Goal: Task Accomplishment & Management: Use online tool/utility

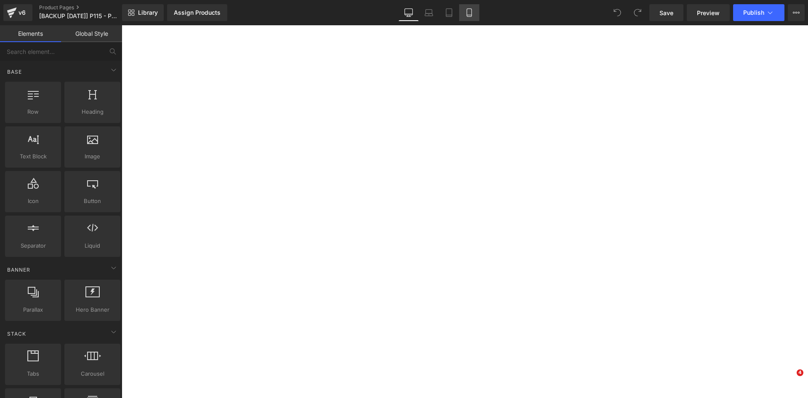
click at [469, 15] on icon at bounding box center [469, 15] width 5 height 0
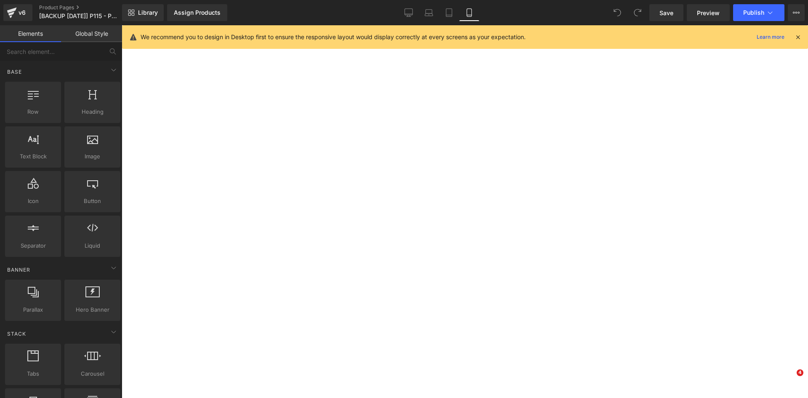
click at [468, 11] on icon at bounding box center [469, 12] width 8 height 8
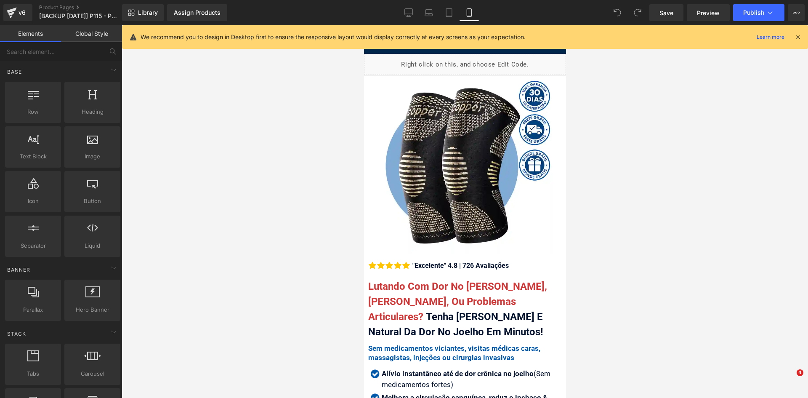
click at [797, 36] on icon at bounding box center [798, 37] width 8 height 8
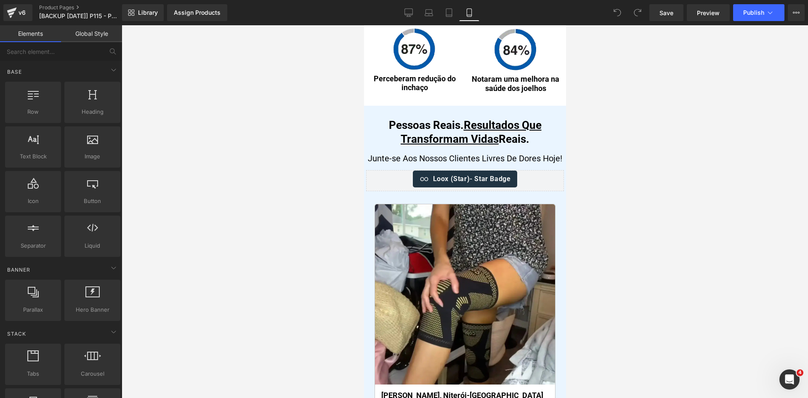
scroll to position [4929, 0]
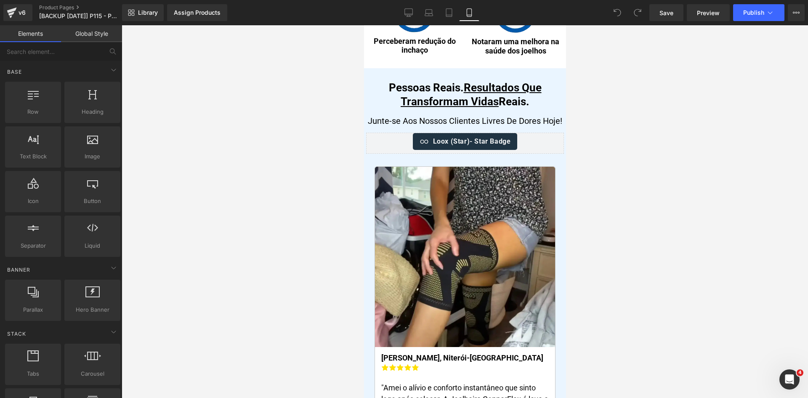
drag, startPoint x: 562, startPoint y: 51, endPoint x: 935, endPoint y: 233, distance: 414.6
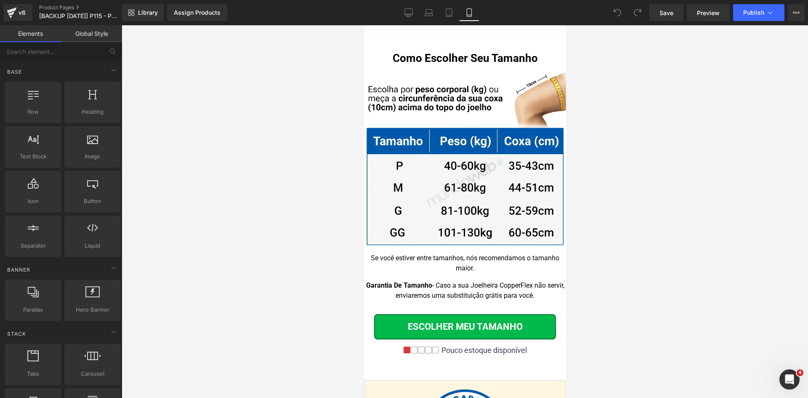
scroll to position [8419, 0]
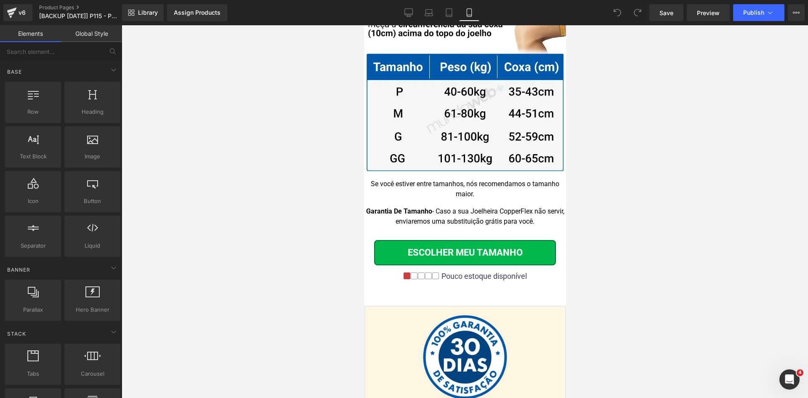
drag, startPoint x: 563, startPoint y: 208, endPoint x: 935, endPoint y: 351, distance: 398.4
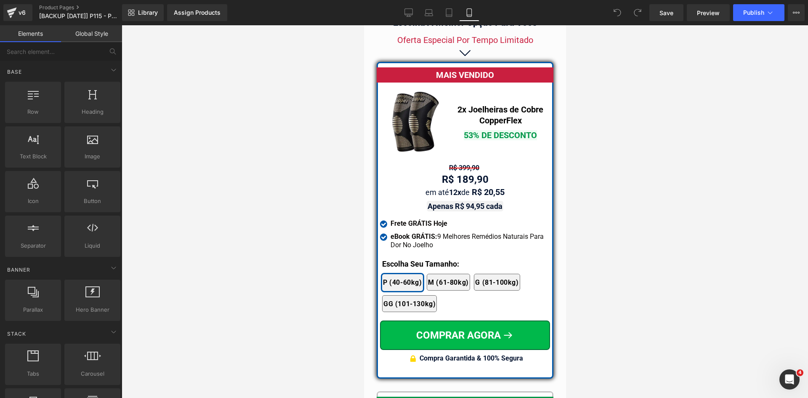
scroll to position [7357, 0]
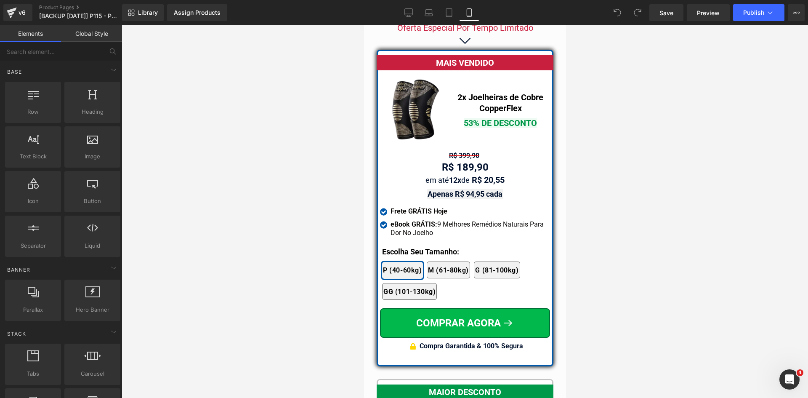
drag, startPoint x: 563, startPoint y: 368, endPoint x: 930, endPoint y: 294, distance: 375.1
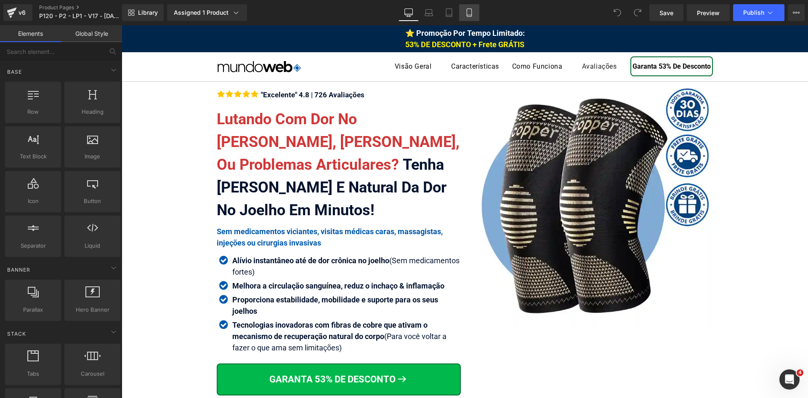
click at [464, 10] on link "Mobile" at bounding box center [469, 12] width 20 height 17
click at [470, 12] on icon at bounding box center [469, 12] width 8 height 8
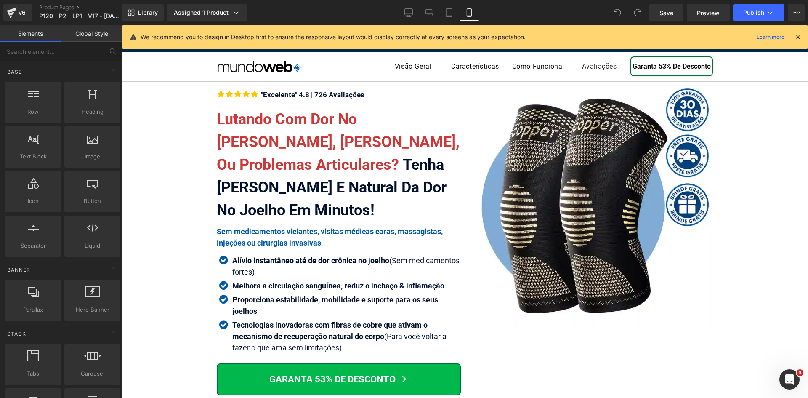
click at [470, 12] on icon at bounding box center [469, 12] width 8 height 8
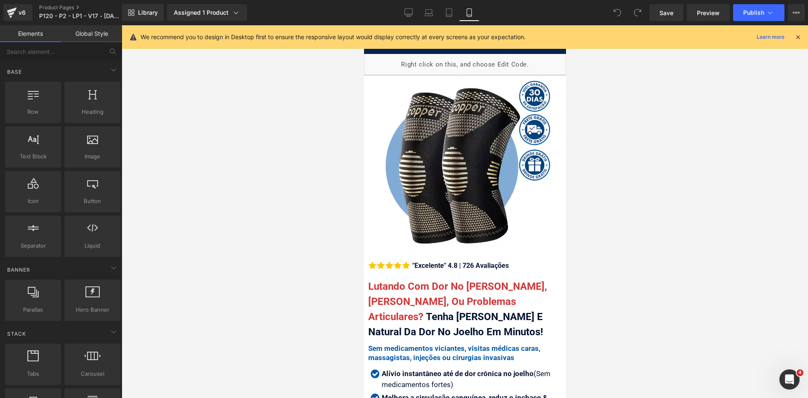
click at [801, 38] on div "We recommend you to design in Desktop first to ensure the responsive layout wou…" at bounding box center [465, 37] width 686 height 24
click at [798, 37] on icon at bounding box center [798, 37] width 8 height 8
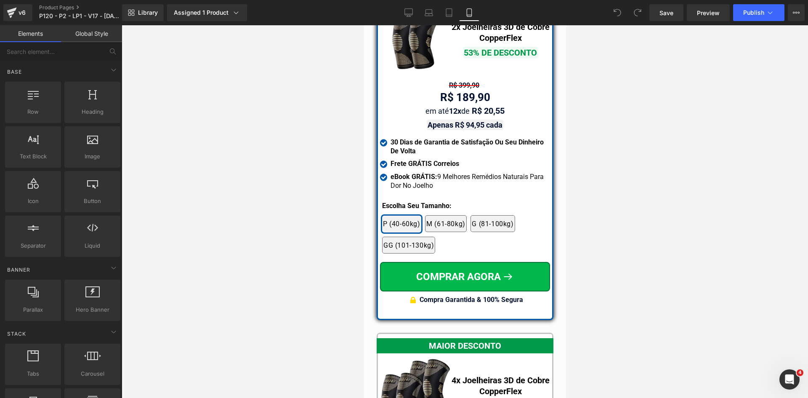
scroll to position [7303, 0]
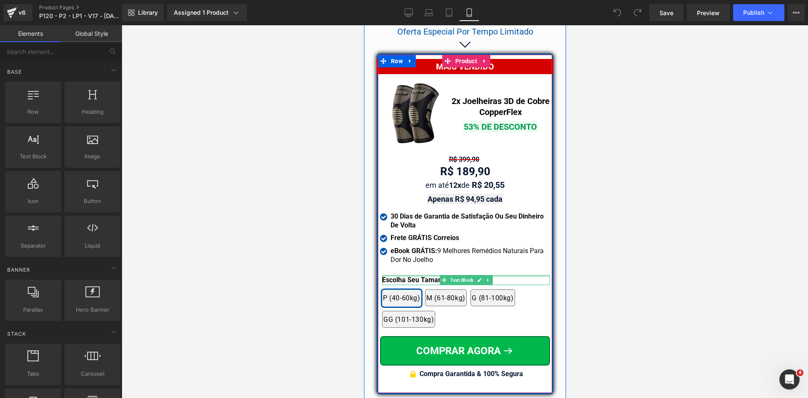
click at [409, 275] on div at bounding box center [466, 276] width 168 height 2
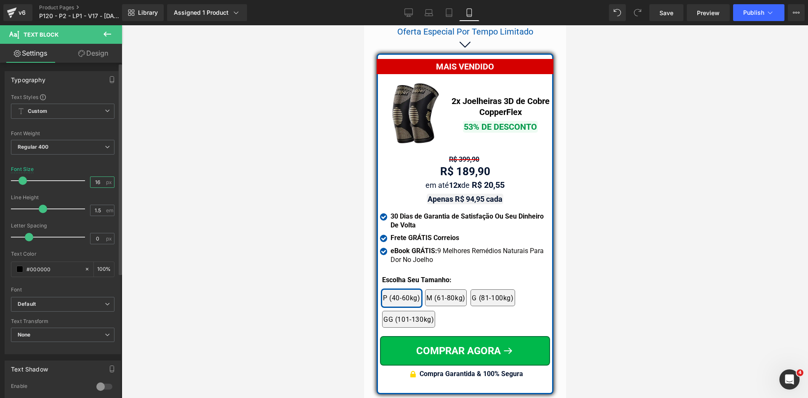
click at [99, 181] on input "16" at bounding box center [97, 182] width 15 height 11
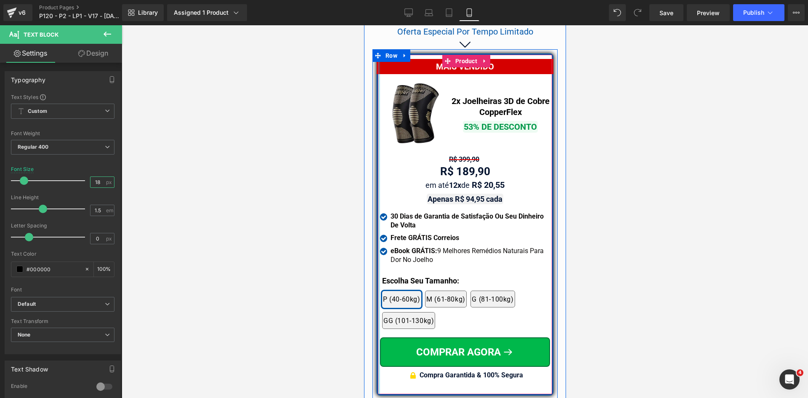
type input "18"
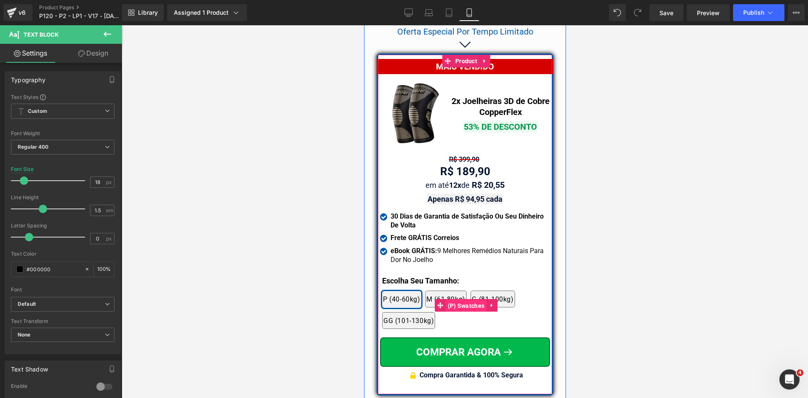
drag, startPoint x: 464, startPoint y: 303, endPoint x: 544, endPoint y: 241, distance: 101.1
click at [464, 303] on span "(P) Swatches" at bounding box center [465, 305] width 41 height 13
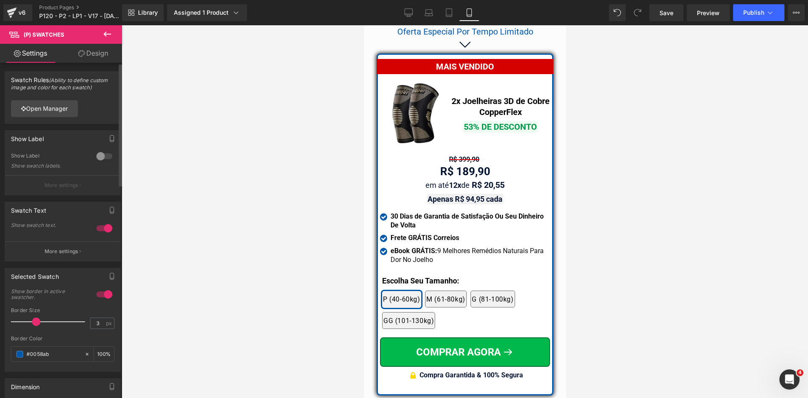
click at [66, 248] on p "More settings" at bounding box center [62, 251] width 34 height 8
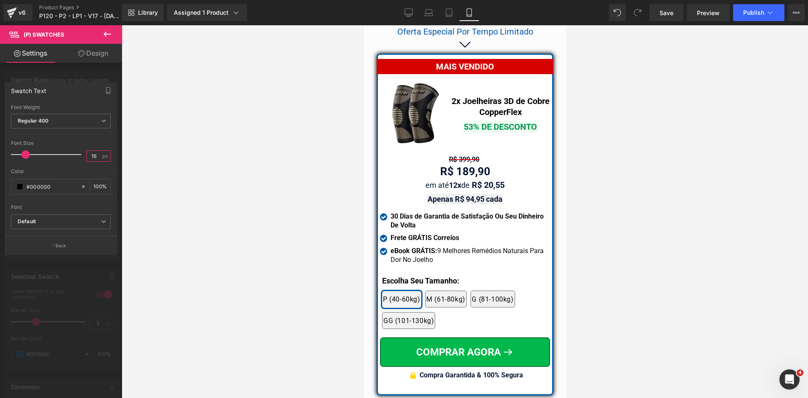
click at [93, 155] on input "16" at bounding box center [94, 156] width 15 height 11
click at [49, 123] on span "Regular 400" at bounding box center [61, 121] width 100 height 15
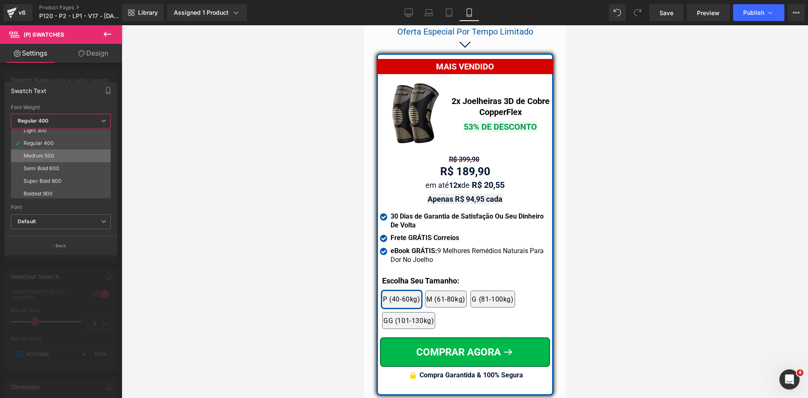
scroll to position [42, 0]
click at [42, 191] on li "Bold 700" at bounding box center [63, 194] width 104 height 13
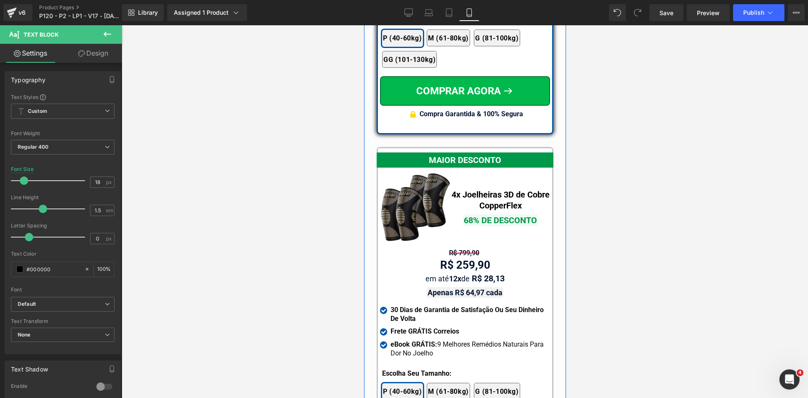
scroll to position [7598, 0]
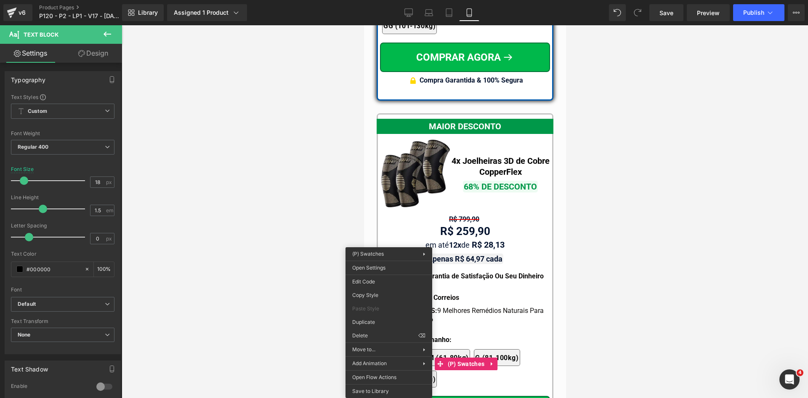
click at [448, 336] on div "2x Joelheiras 4x Joelheiras 1x Joelheira 3x Joelheiras P (40-60kg) M (61-80kg) …" at bounding box center [466, 363] width 168 height 55
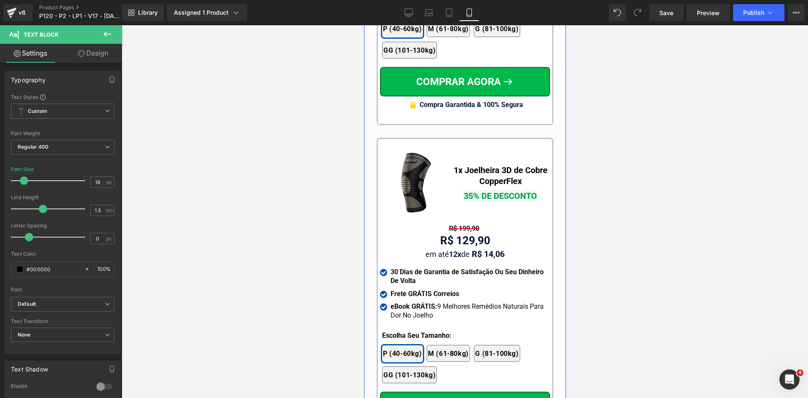
scroll to position [8018, 0]
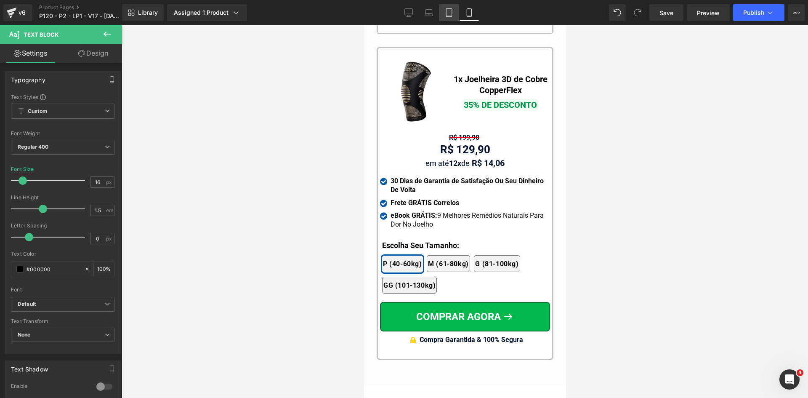
click at [452, 12] on icon at bounding box center [449, 13] width 6 height 8
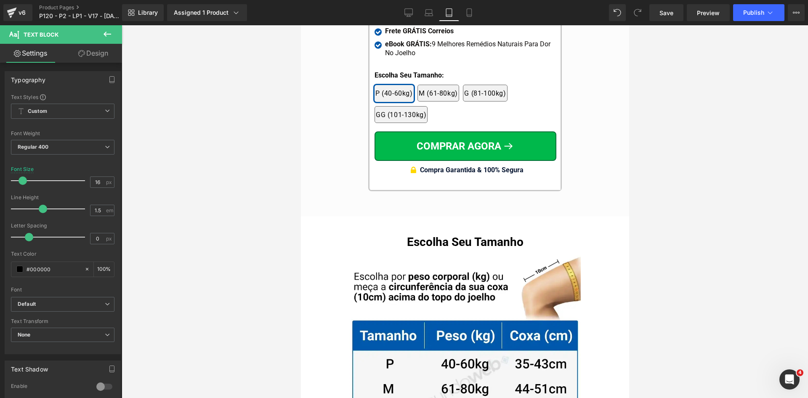
scroll to position [7859, 0]
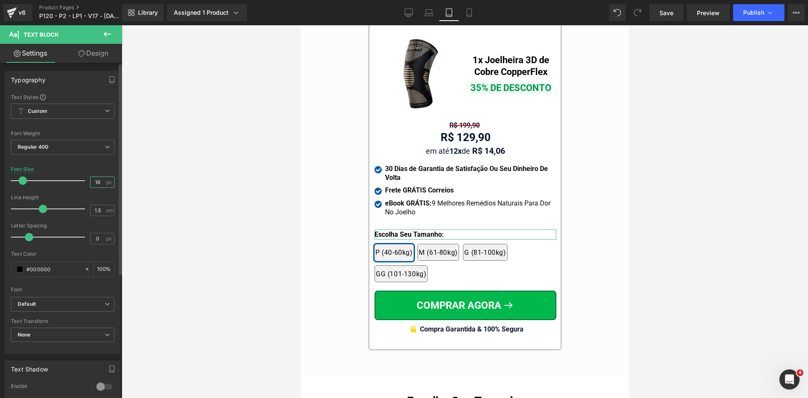
type input "18"
drag, startPoint x: 93, startPoint y: 184, endPoint x: 118, endPoint y: 185, distance: 24.8
click at [101, 183] on input "18" at bounding box center [97, 182] width 15 height 11
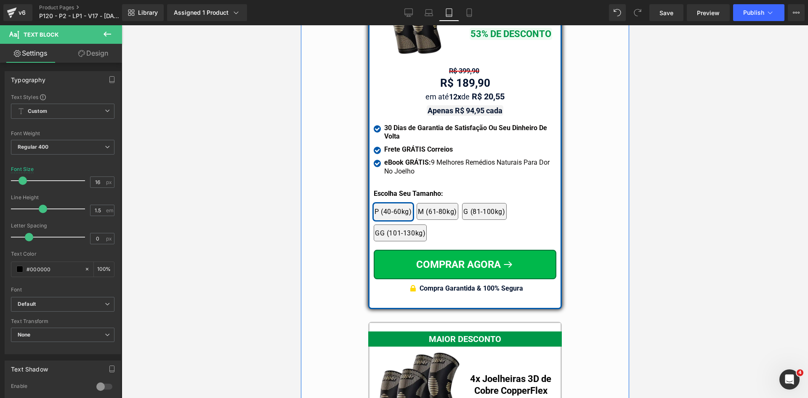
scroll to position [7144, 0]
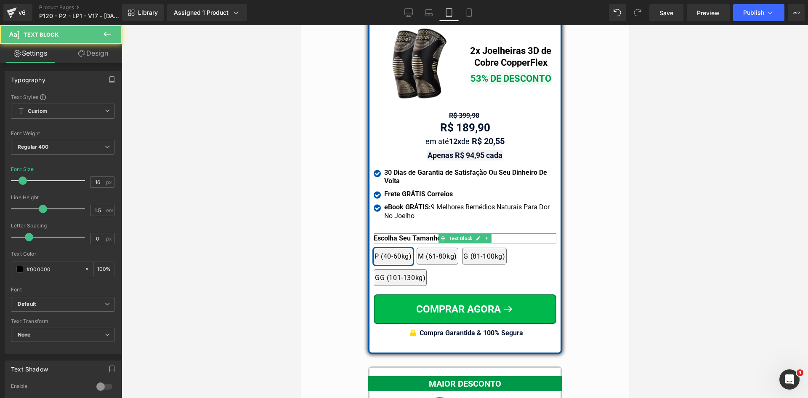
drag, startPoint x: 690, startPoint y: 320, endPoint x: 391, endPoint y: 295, distance: 300.7
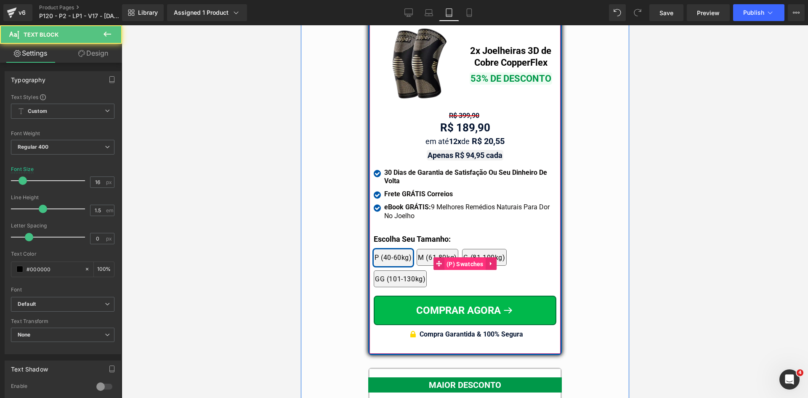
click at [463, 262] on span "(P) Swatches" at bounding box center [464, 264] width 41 height 13
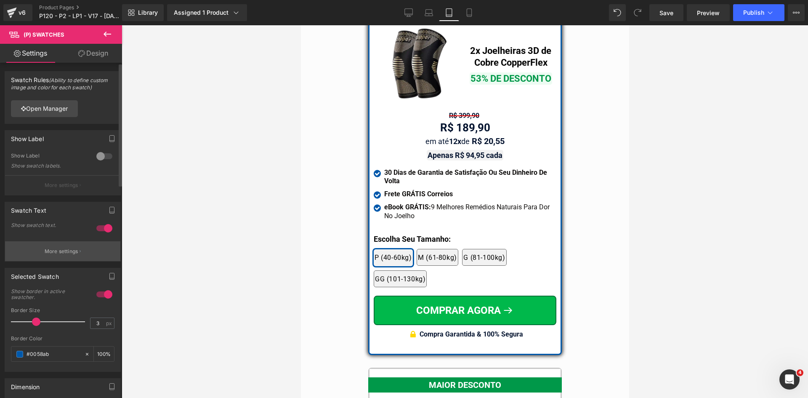
click at [73, 251] on p "More settings" at bounding box center [62, 251] width 34 height 8
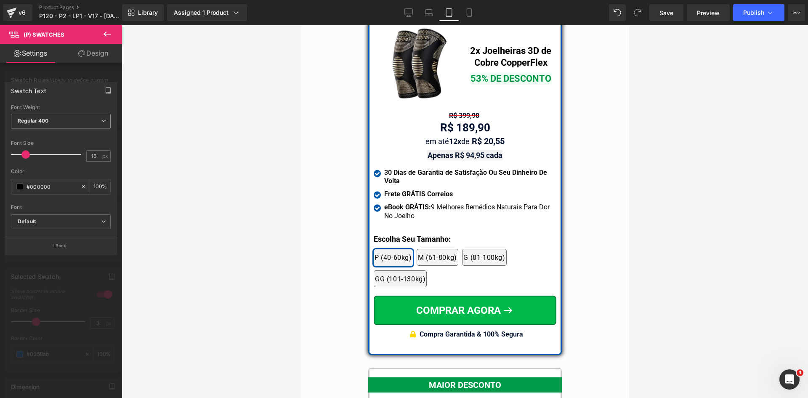
click at [63, 124] on span "Regular 400" at bounding box center [61, 121] width 100 height 15
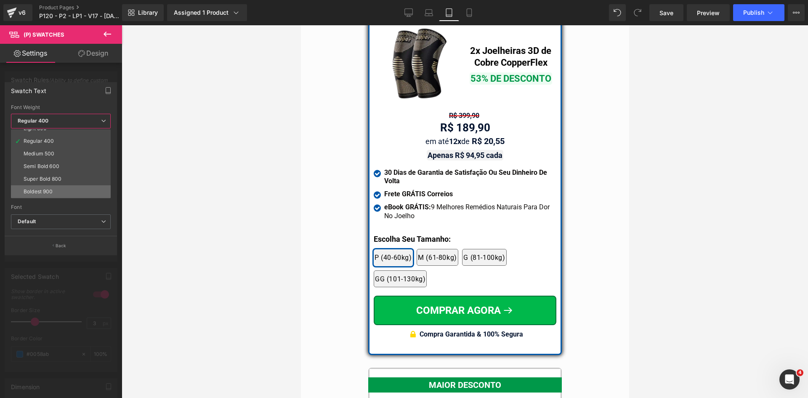
scroll to position [70, 0]
click at [43, 167] on div "Bold 700" at bounding box center [35, 167] width 22 height 6
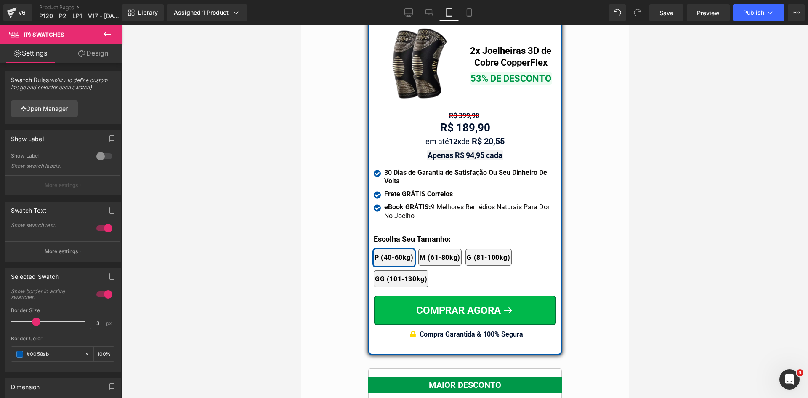
drag, startPoint x: 736, startPoint y: 317, endPoint x: 436, endPoint y: 287, distance: 301.6
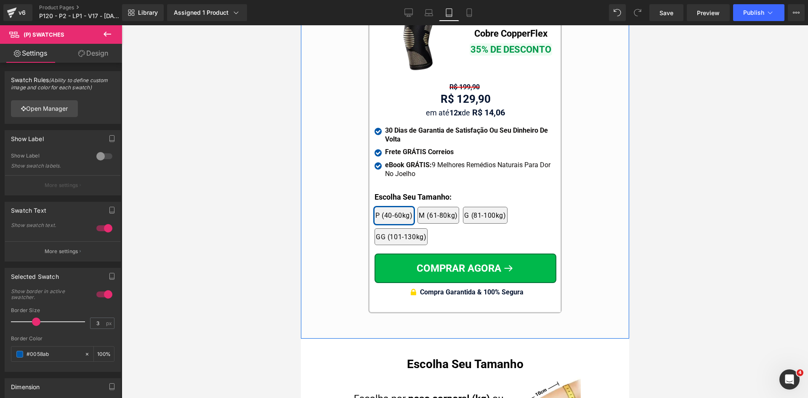
scroll to position [7901, 0]
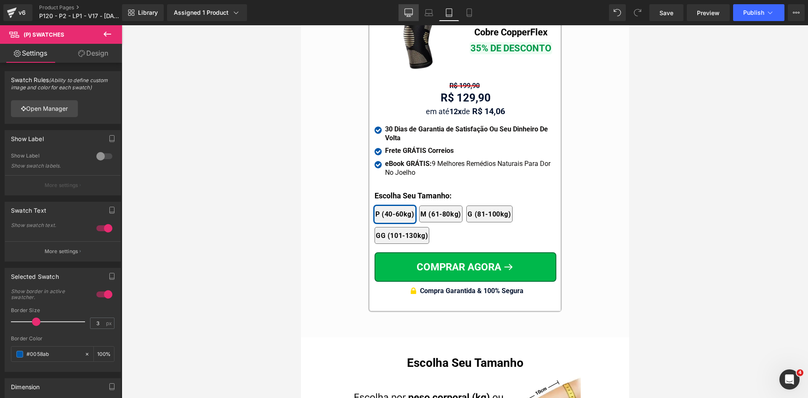
click at [407, 13] on icon at bounding box center [408, 12] width 8 height 8
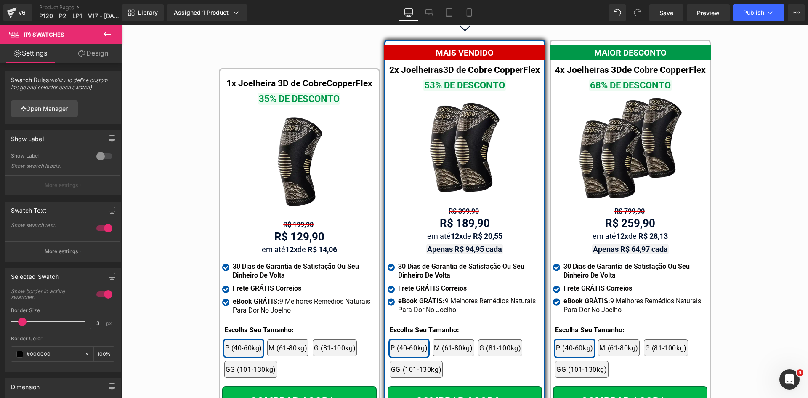
scroll to position [4900, 0]
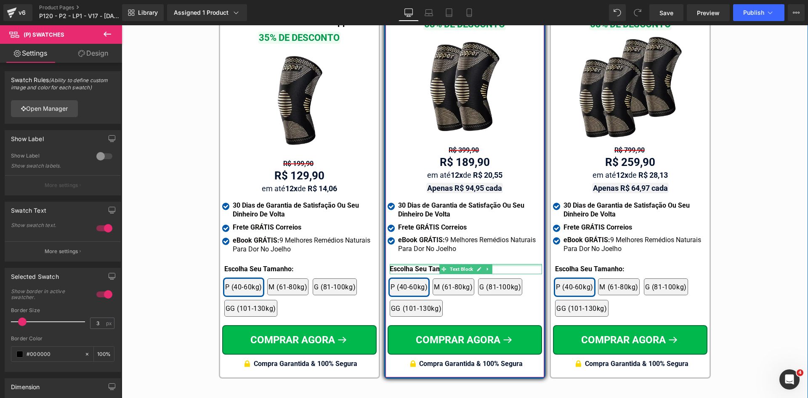
click at [433, 264] on div at bounding box center [466, 265] width 152 height 2
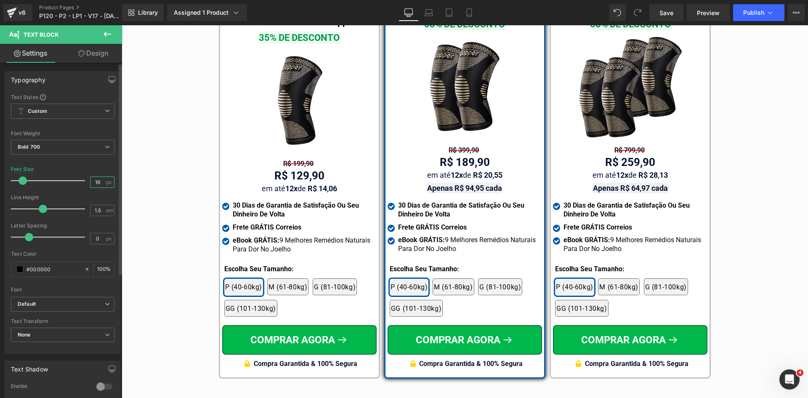
click at [97, 183] on input "16" at bounding box center [97, 182] width 15 height 11
type input "18"
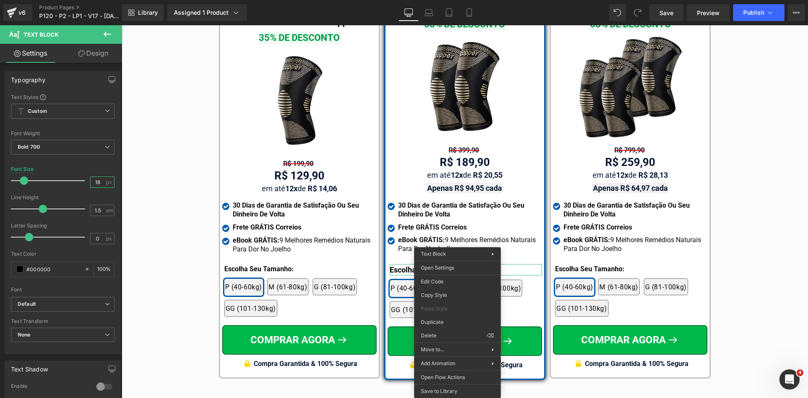
drag, startPoint x: 553, startPoint y: 318, endPoint x: 532, endPoint y: 266, distance: 56.0
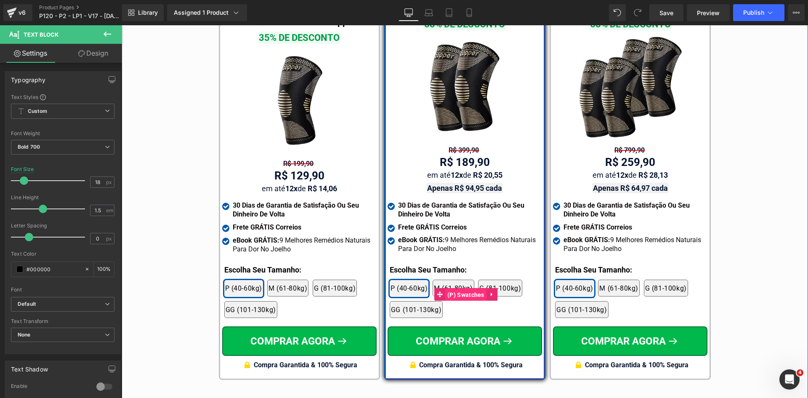
click at [455, 288] on span "(P) Swatches" at bounding box center [465, 294] width 41 height 13
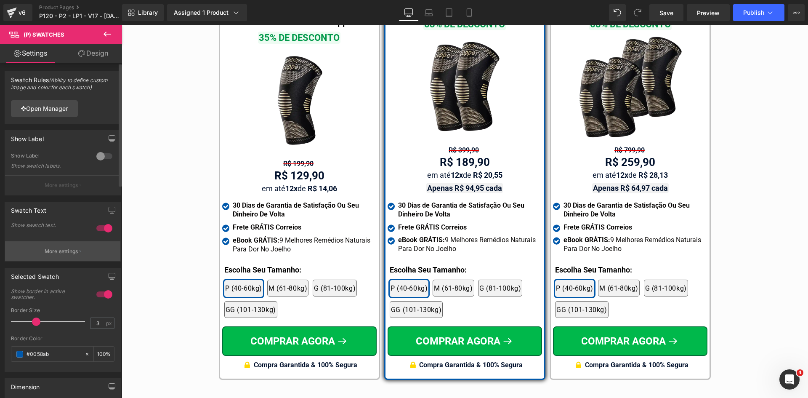
click at [71, 250] on p "More settings" at bounding box center [62, 251] width 34 height 8
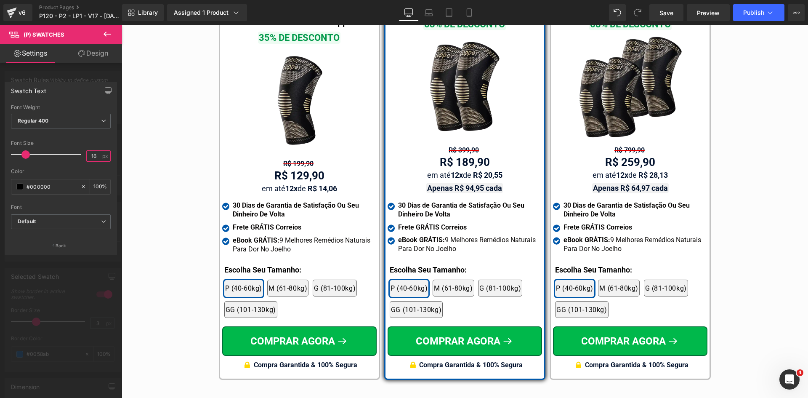
click at [97, 156] on input "16" at bounding box center [94, 156] width 15 height 11
click at [58, 119] on span "Regular 400" at bounding box center [61, 121] width 100 height 15
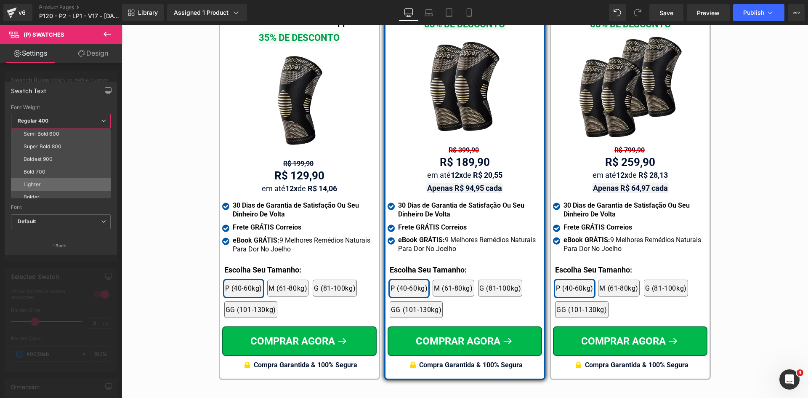
scroll to position [70, 0]
click at [36, 167] on div "Bold 700" at bounding box center [35, 167] width 22 height 6
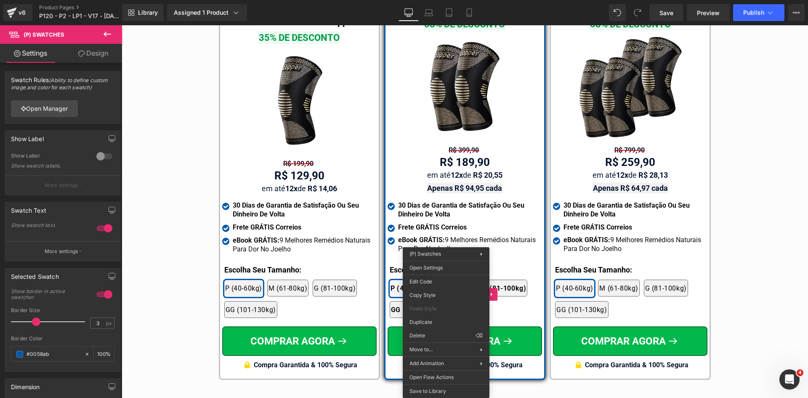
drag, startPoint x: 558, startPoint y: 320, endPoint x: 490, endPoint y: 292, distance: 74.2
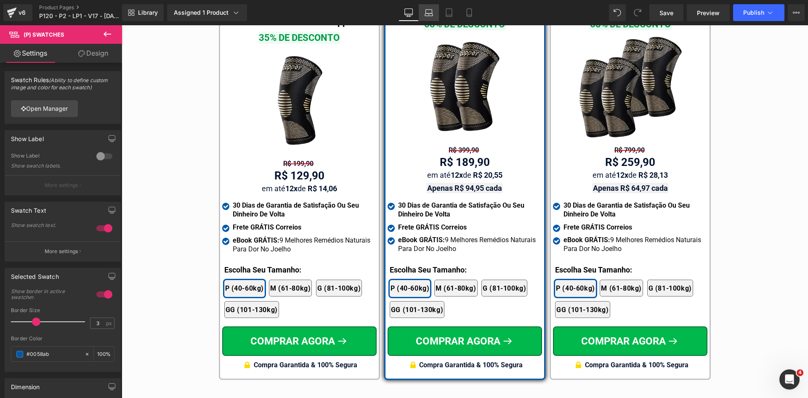
click at [435, 10] on link "Laptop" at bounding box center [429, 12] width 20 height 17
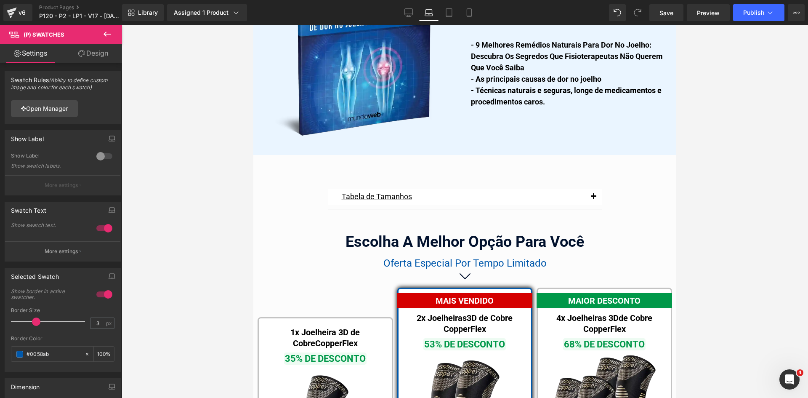
scroll to position [5212, 0]
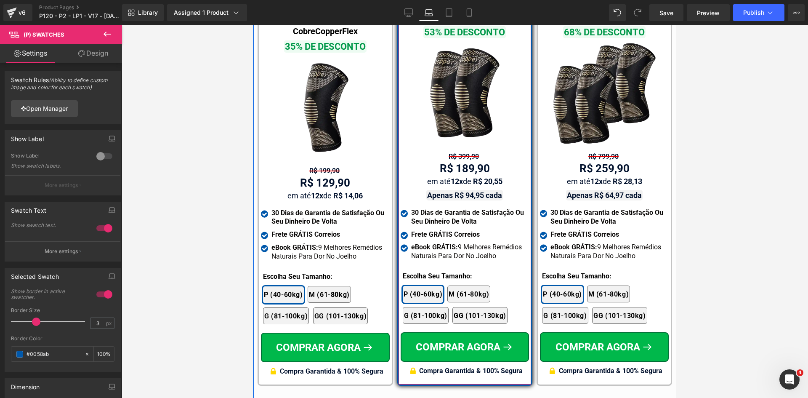
click at [420, 273] on div "2x Joelheiras 4x Joelheiras 1x Joelheira 3x Joelheiras P (40-60kg) M (61-80kg) …" at bounding box center [466, 300] width 127 height 55
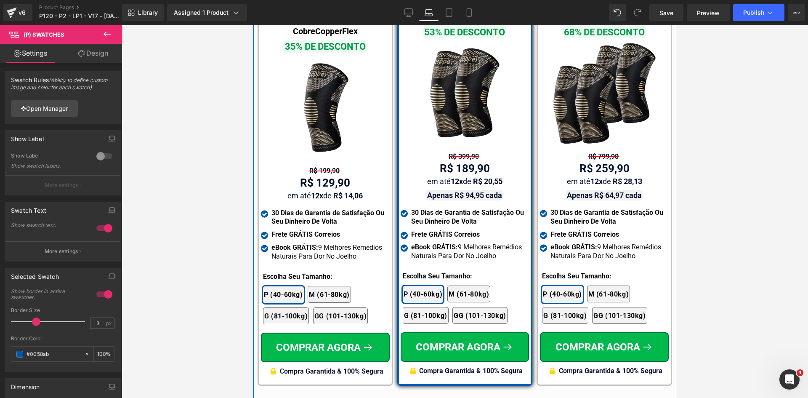
click at [420, 253] on div "MAIS VENDIDO Text Block 2x Joelheiras 3D de Cobre CopperFlex Text Block 53% DE …" at bounding box center [465, 180] width 129 height 399
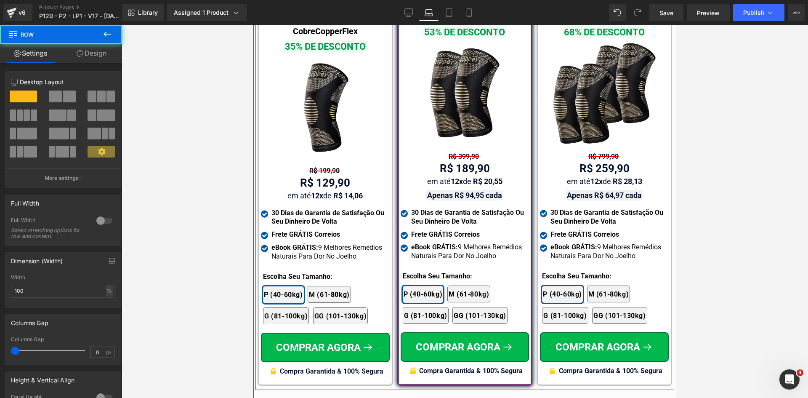
click at [253, 25] on div at bounding box center [253, 25] width 0 height 0
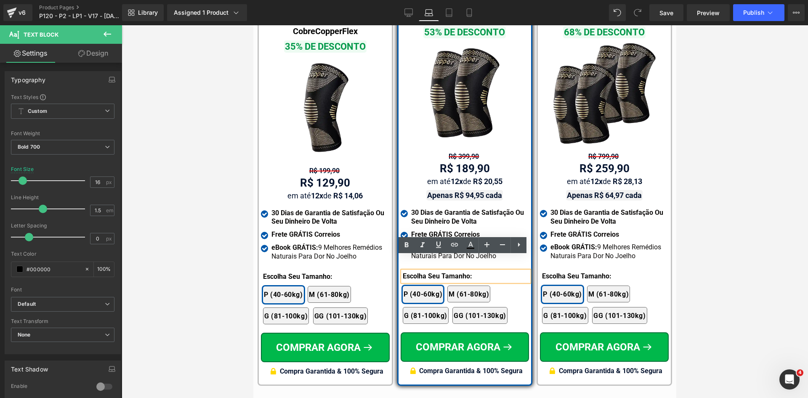
drag, startPoint x: 100, startPoint y: 53, endPoint x: 18, endPoint y: 102, distance: 95.3
click at [99, 53] on link "Design" at bounding box center [93, 53] width 61 height 19
click at [0, 0] on div "Spacing" at bounding box center [0, 0] width 0 height 0
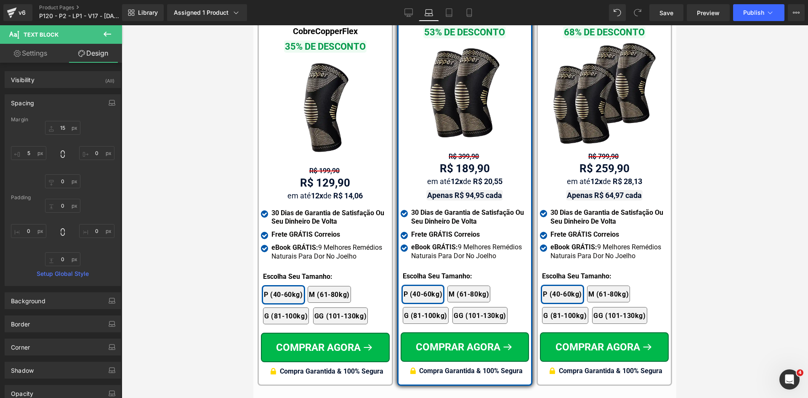
click at [32, 54] on link "Settings" at bounding box center [30, 53] width 61 height 19
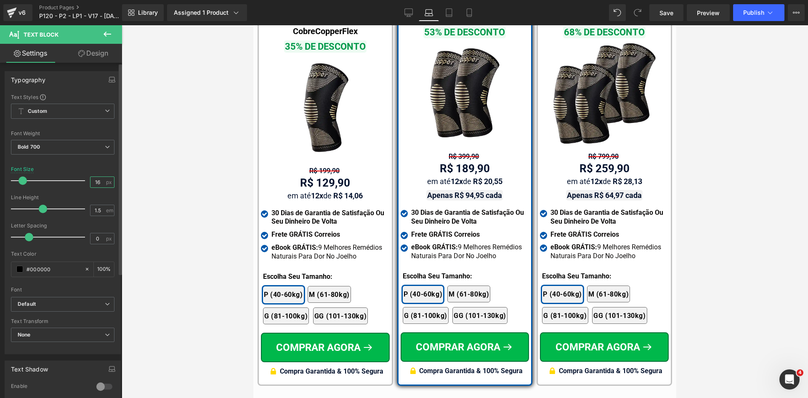
drag, startPoint x: 93, startPoint y: 183, endPoint x: 103, endPoint y: 183, distance: 10.1
click at [102, 185] on div "16 px" at bounding box center [102, 181] width 24 height 11
type input "18"
drag, startPoint x: 679, startPoint y: 318, endPoint x: 556, endPoint y: 268, distance: 132.5
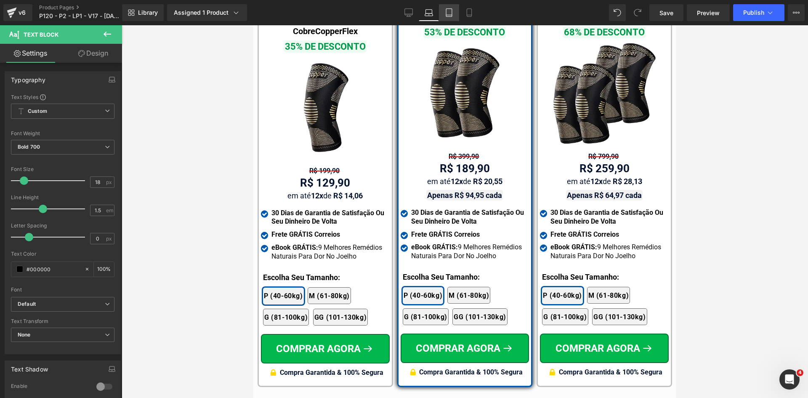
click at [451, 14] on icon at bounding box center [449, 12] width 8 height 8
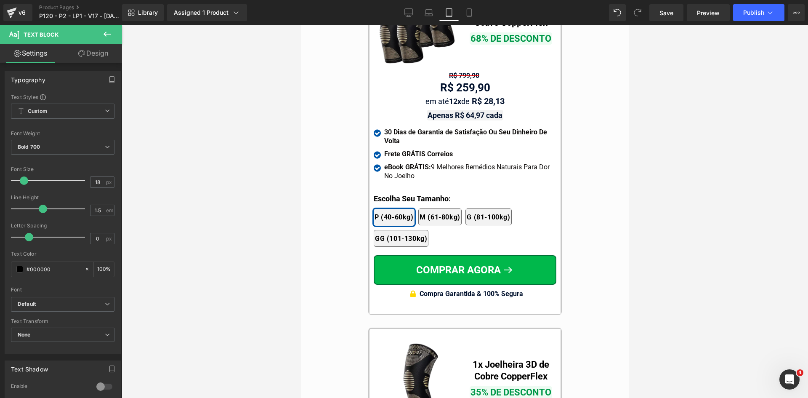
scroll to position [7569, 0]
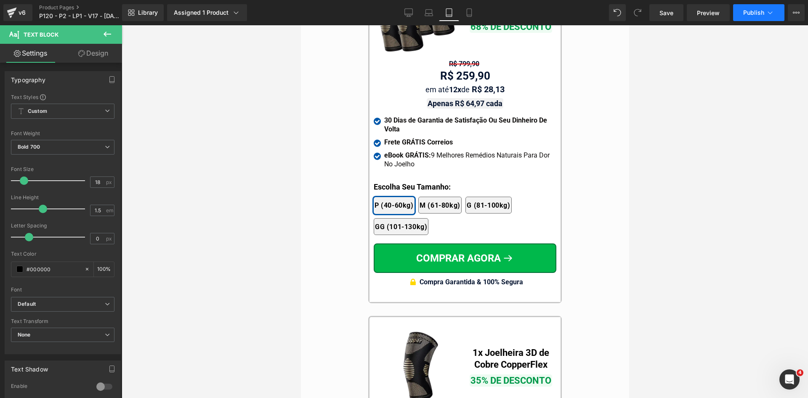
click at [754, 15] on span "Publish" at bounding box center [753, 12] width 21 height 7
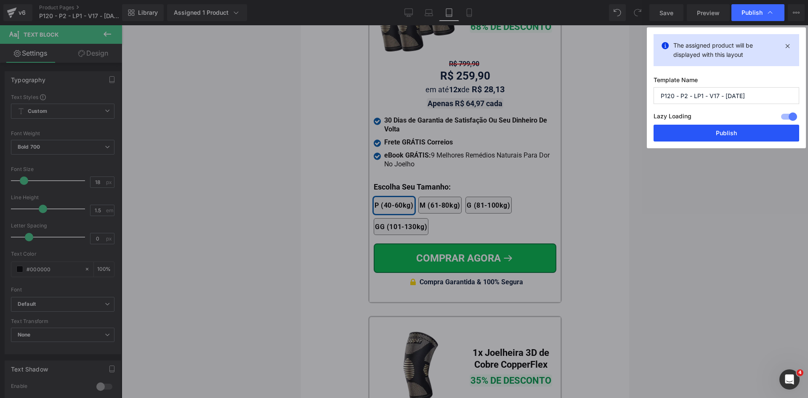
click at [739, 133] on button "Publish" at bounding box center [726, 133] width 146 height 17
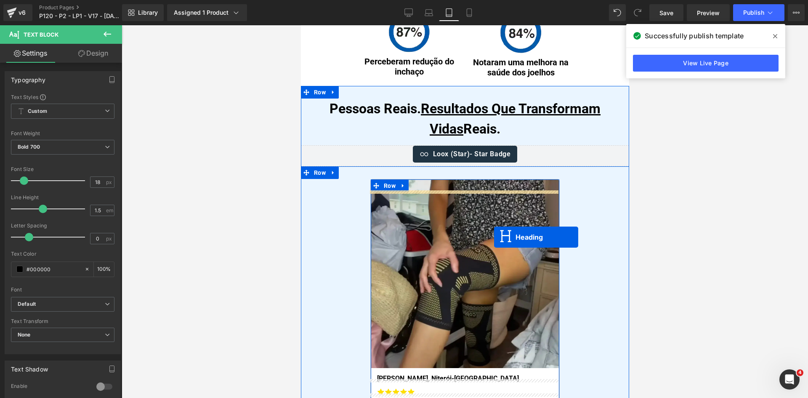
scroll to position [4666, 0]
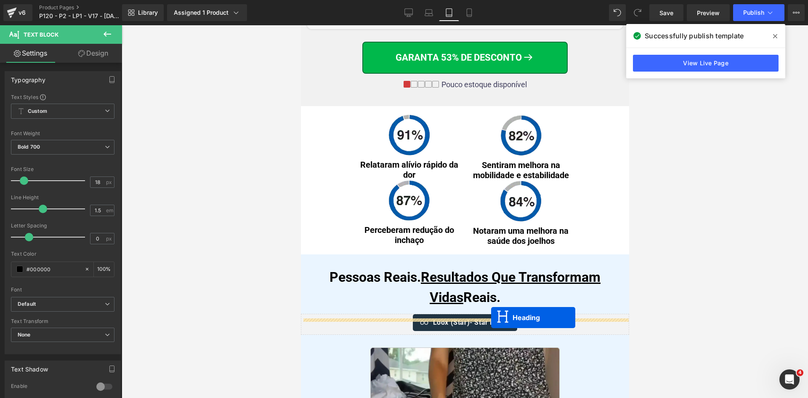
drag, startPoint x: 460, startPoint y: 215, endPoint x: 491, endPoint y: 317, distance: 106.5
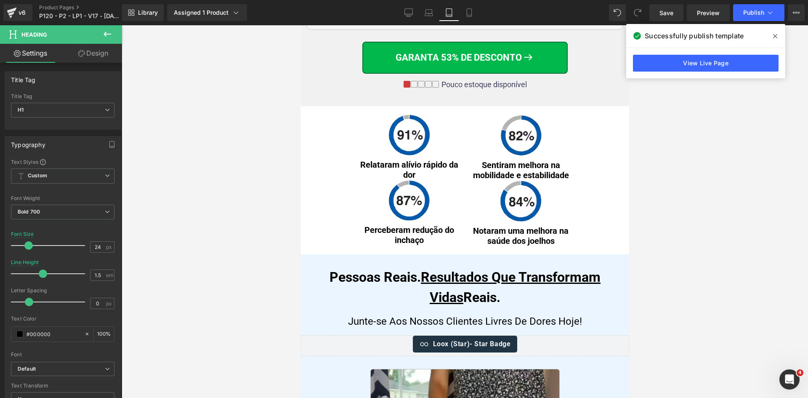
click at [752, 24] on div "Library Assigned 1 Product Product Preview Joelheira 3D de Cobre CopperFlex Man…" at bounding box center [465, 12] width 686 height 25
click at [750, 18] on button "Publish" at bounding box center [758, 12] width 51 height 17
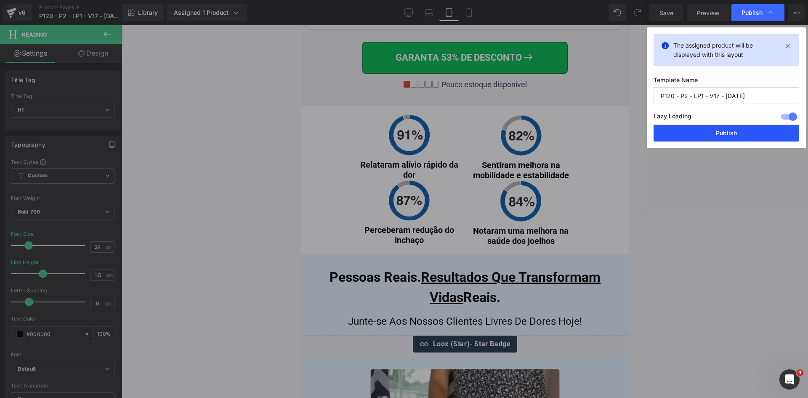
click at [728, 130] on button "Publish" at bounding box center [726, 133] width 146 height 17
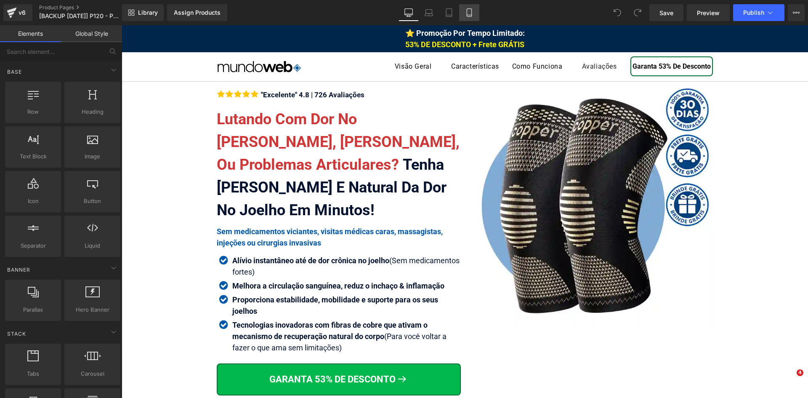
click at [470, 12] on icon at bounding box center [469, 12] width 8 height 8
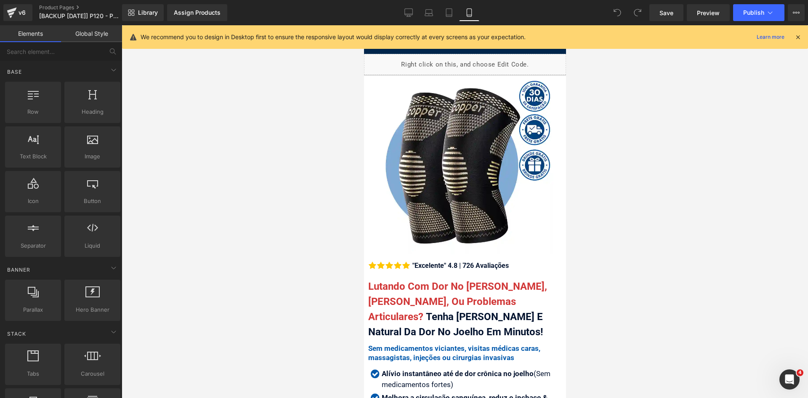
click at [470, 10] on icon at bounding box center [469, 12] width 8 height 8
click at [799, 37] on icon at bounding box center [798, 37] width 8 height 8
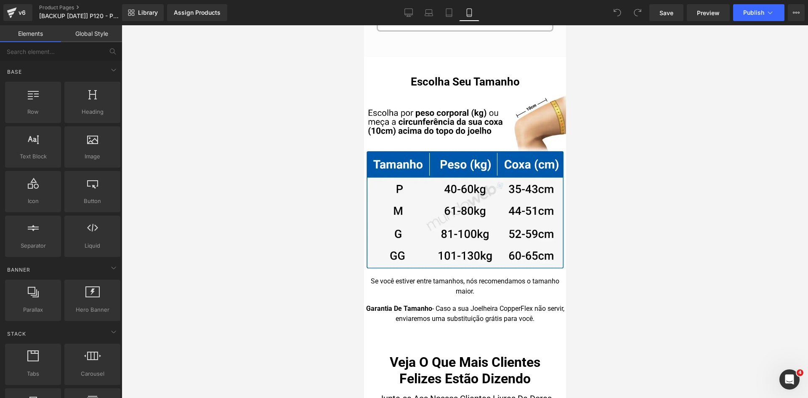
scroll to position [8636, 0]
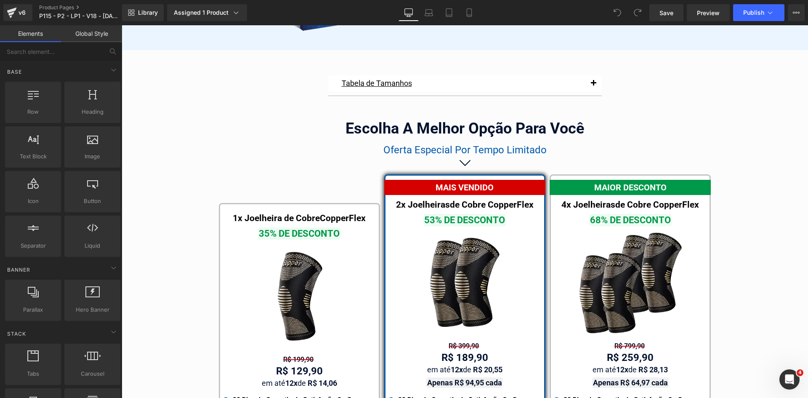
scroll to position [4861, 0]
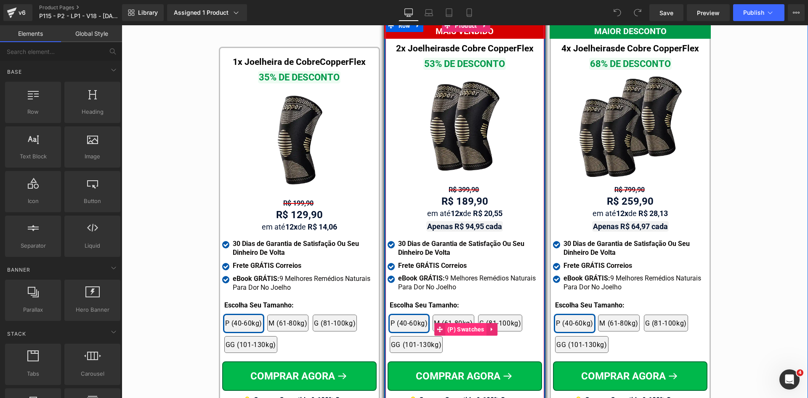
click at [458, 323] on span "(P) Swatches" at bounding box center [465, 329] width 41 height 13
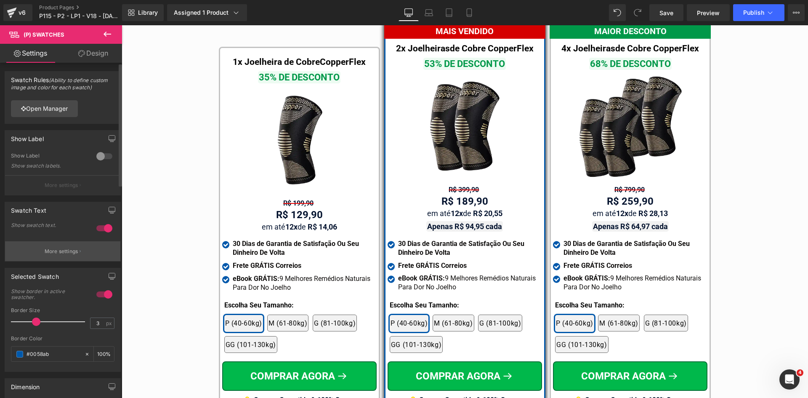
click at [64, 250] on p "More settings" at bounding box center [62, 251] width 34 height 8
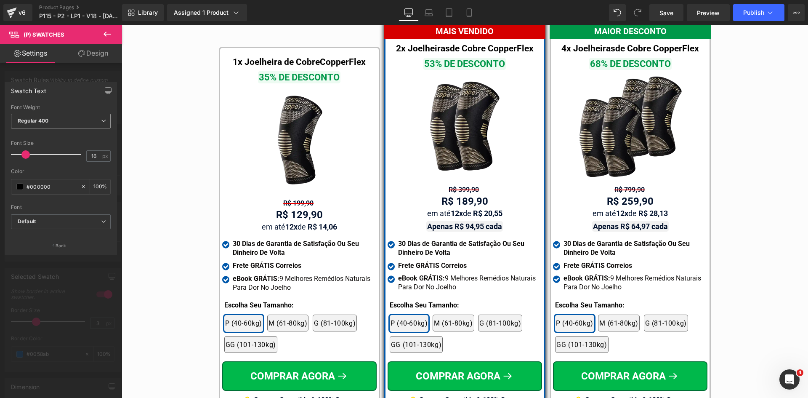
click at [58, 122] on span "Regular 400" at bounding box center [61, 121] width 100 height 15
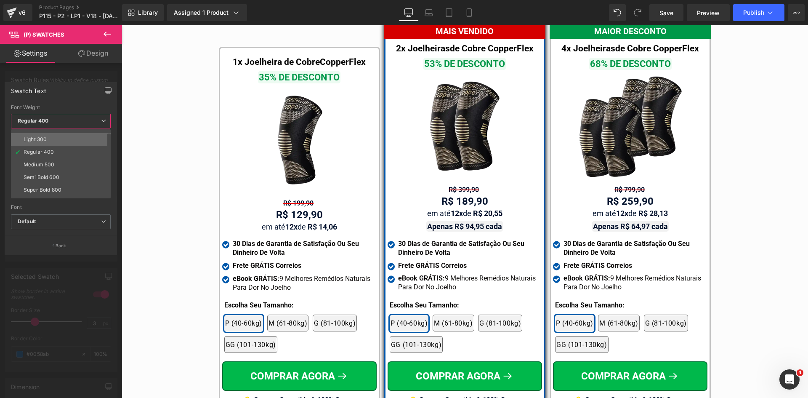
scroll to position [42, 0]
click at [50, 191] on li "Bold 700" at bounding box center [63, 194] width 104 height 13
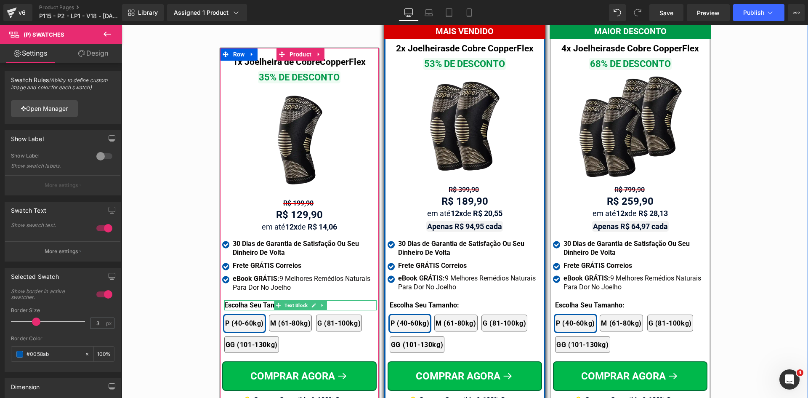
click at [274, 300] on span at bounding box center [278, 305] width 9 height 10
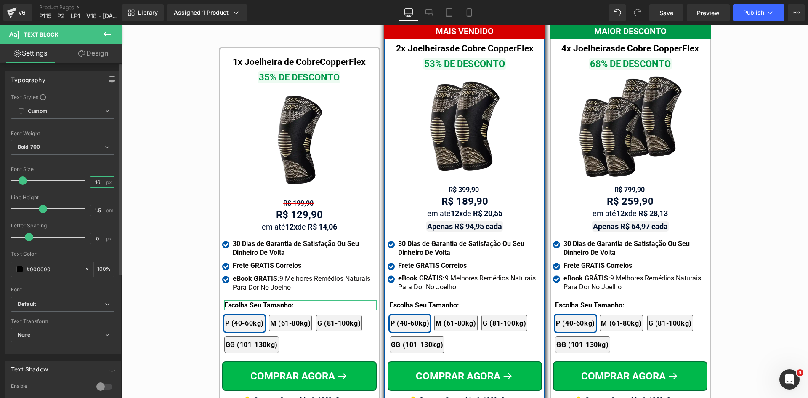
drag, startPoint x: 94, startPoint y: 182, endPoint x: 99, endPoint y: 181, distance: 5.2
click at [99, 181] on input "16" at bounding box center [97, 182] width 15 height 11
type input "18"
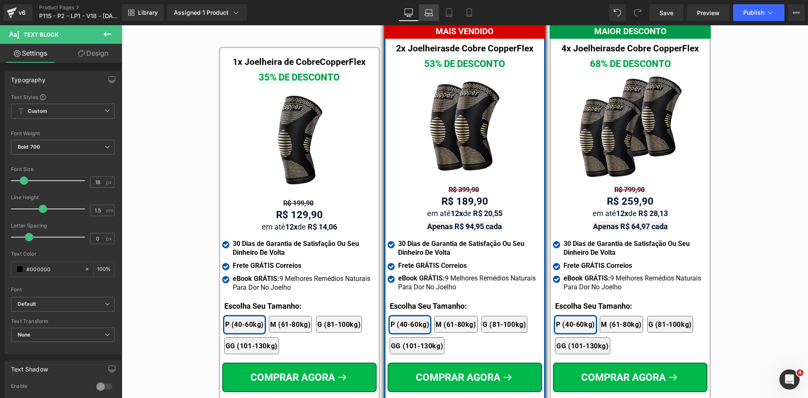
click at [428, 8] on icon at bounding box center [429, 12] width 8 height 8
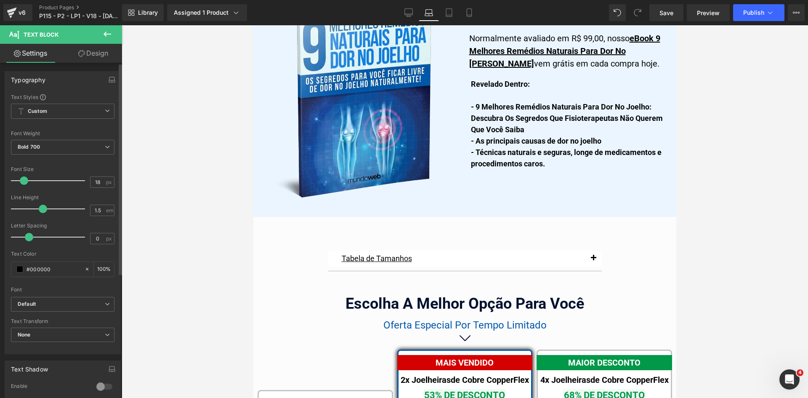
scroll to position [5336, 0]
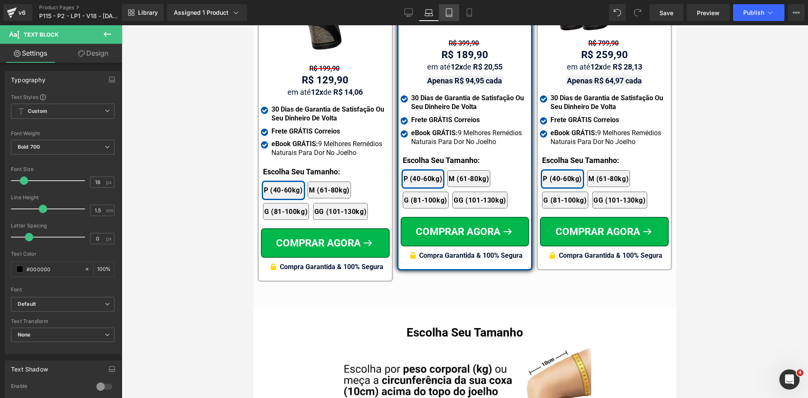
click at [450, 11] on icon at bounding box center [449, 12] width 8 height 8
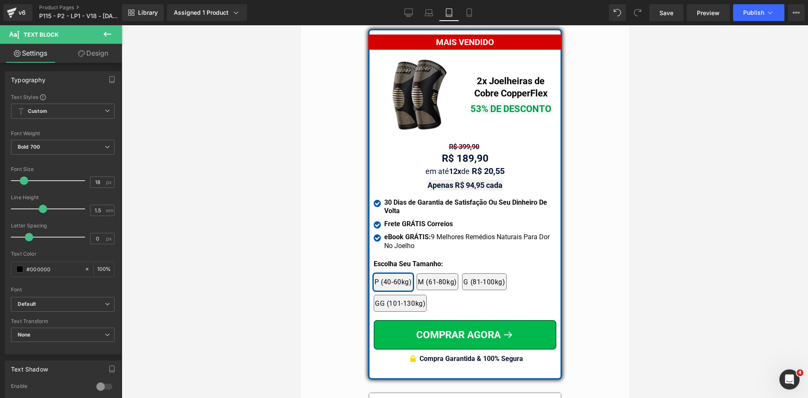
scroll to position [7128, 0]
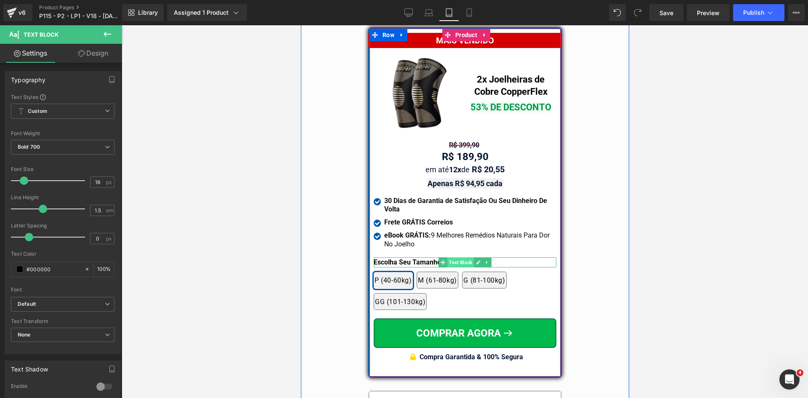
click at [447, 257] on span "Text Block" at bounding box center [460, 262] width 27 height 10
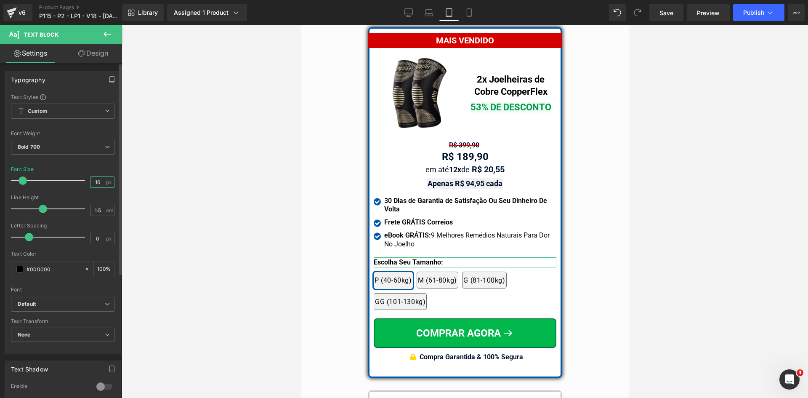
type input "18"
drag, startPoint x: 94, startPoint y: 183, endPoint x: 99, endPoint y: 182, distance: 4.6
click at [99, 182] on input "18" at bounding box center [97, 182] width 15 height 11
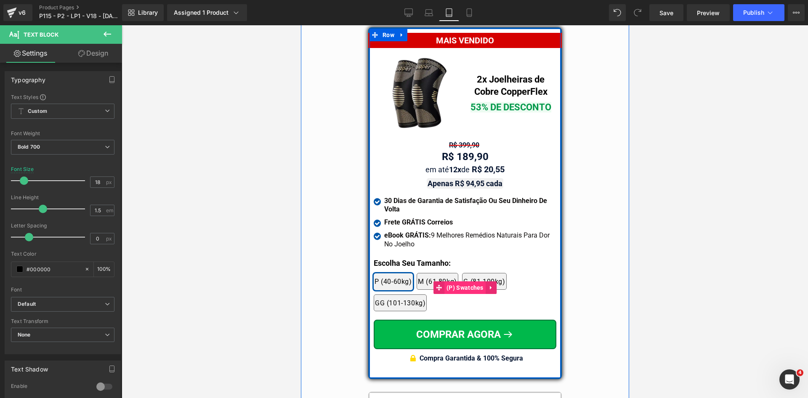
click at [452, 281] on span "(P) Swatches" at bounding box center [464, 287] width 41 height 13
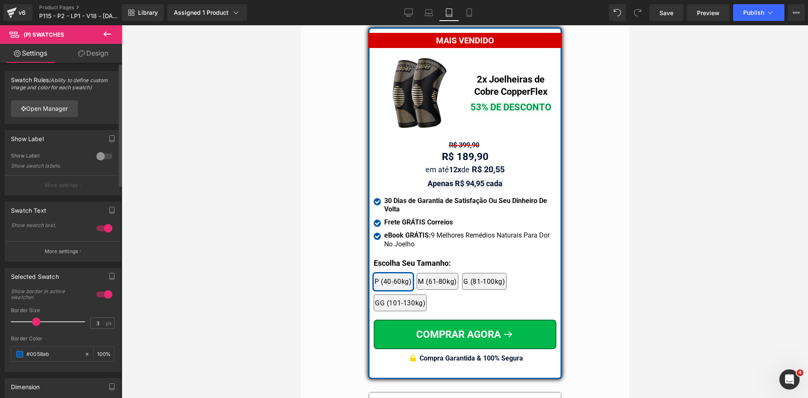
click at [76, 245] on button "More settings" at bounding box center [62, 251] width 115 height 20
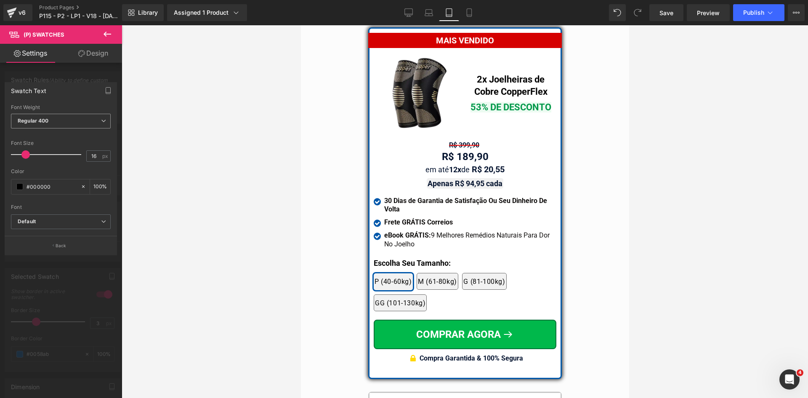
click at [45, 119] on b "Regular 400" at bounding box center [33, 120] width 31 height 6
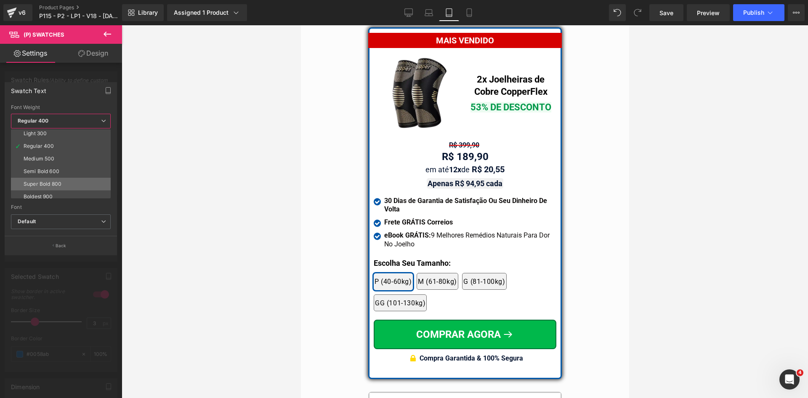
scroll to position [42, 0]
click at [46, 190] on li "Bold 700" at bounding box center [63, 194] width 104 height 13
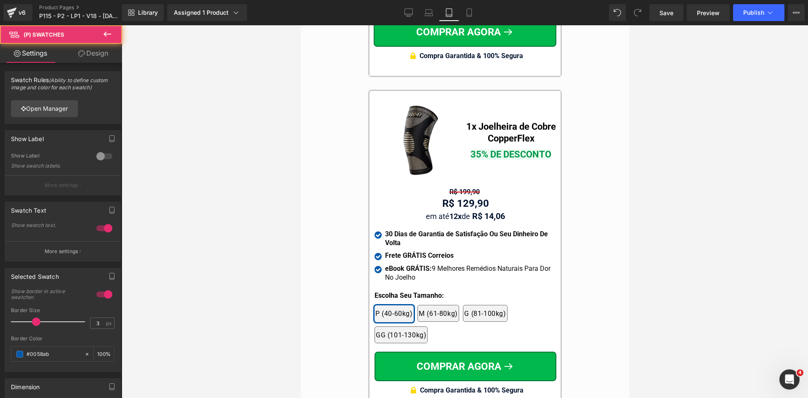
scroll to position [7801, 0]
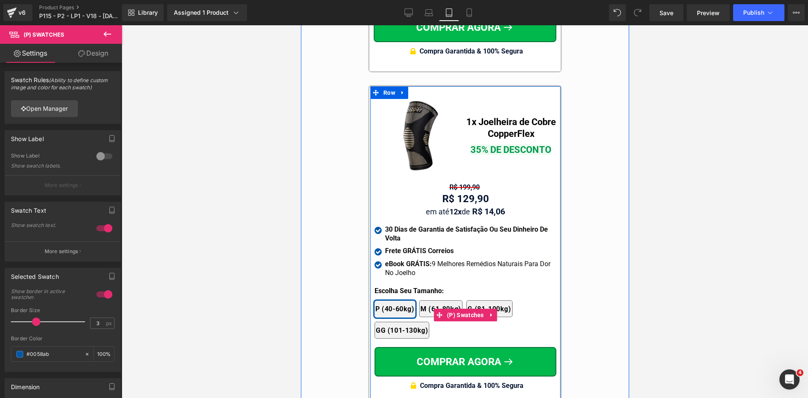
click at [450, 287] on div "2x Joelheiras 4x Joelheiras 1x Joelheira 3x Joelheiras P (40-60kg) M (61-80kg) …" at bounding box center [465, 314] width 182 height 55
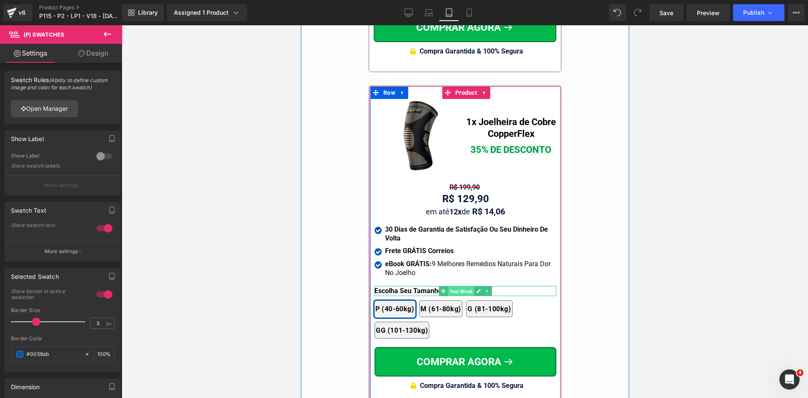
click at [449, 286] on span "Text Block" at bounding box center [460, 291] width 27 height 10
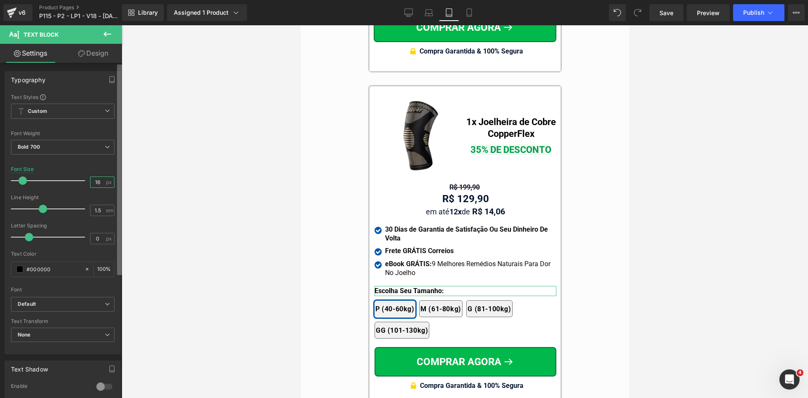
drag, startPoint x: 93, startPoint y: 180, endPoint x: 121, endPoint y: 187, distance: 28.3
click at [101, 183] on input "16" at bounding box center [97, 182] width 15 height 11
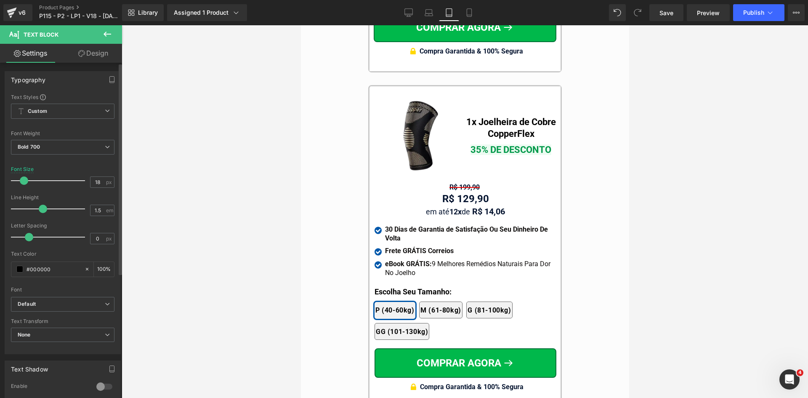
click at [468, 13] on icon at bounding box center [469, 12] width 8 height 8
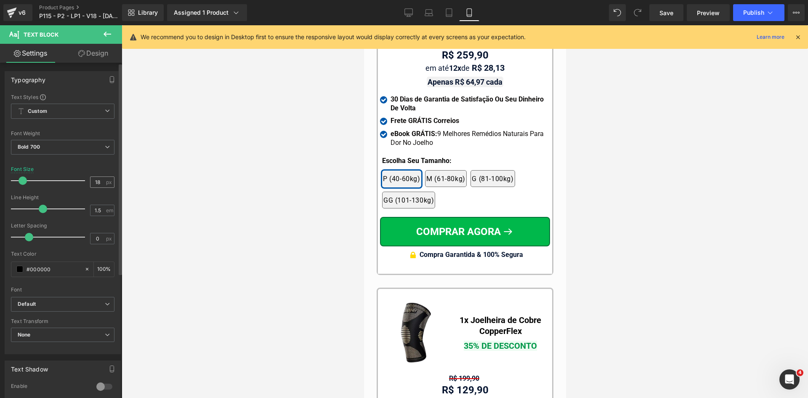
scroll to position [7985, 0]
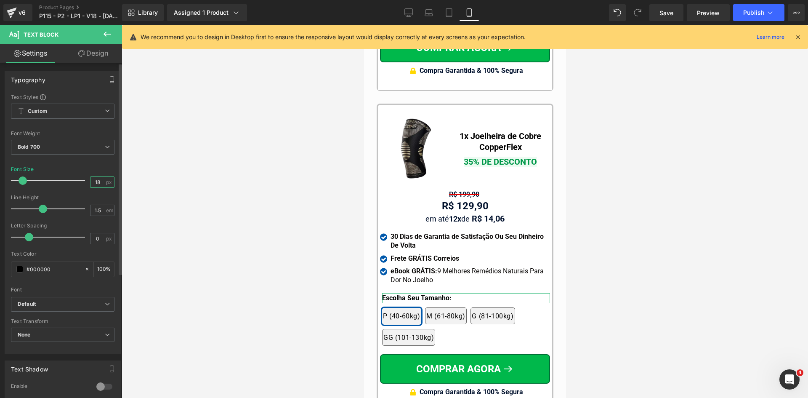
click at [98, 180] on input "18" at bounding box center [97, 182] width 15 height 11
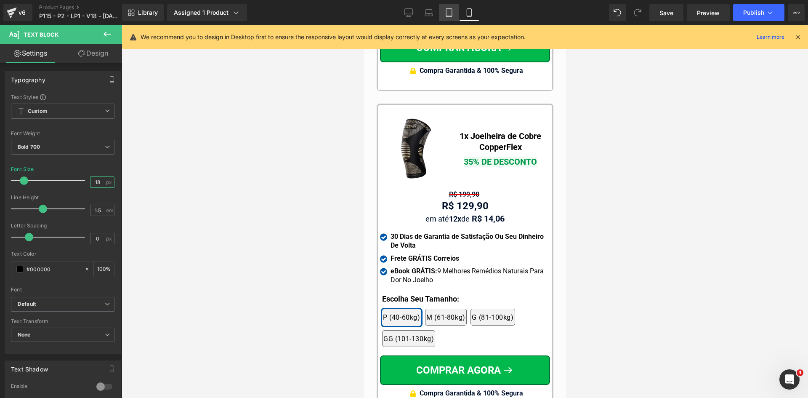
type input "18"
drag, startPoint x: 452, startPoint y: 6, endPoint x: 142, endPoint y: 246, distance: 391.7
click at [452, 6] on link "Tablet" at bounding box center [449, 12] width 20 height 17
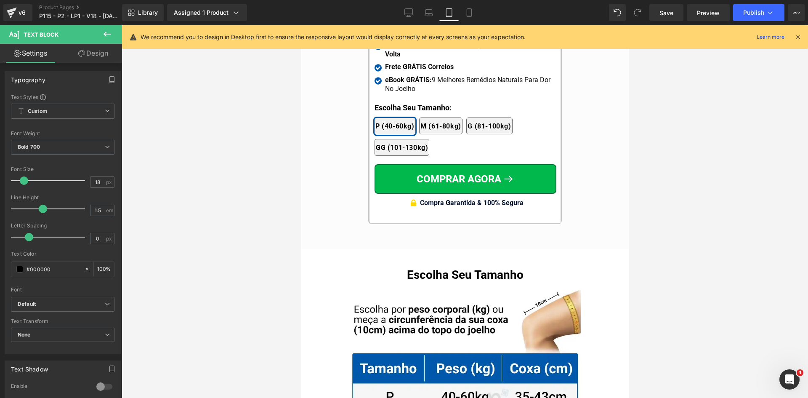
scroll to position [7808, 0]
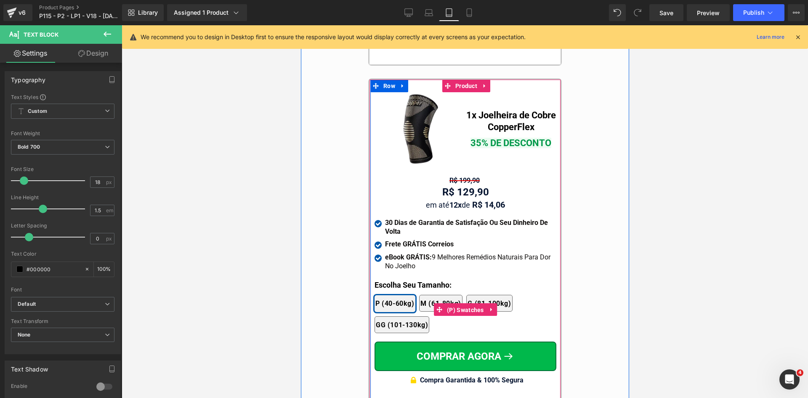
drag, startPoint x: 455, startPoint y: 293, endPoint x: 779, endPoint y: 64, distance: 396.5
click at [455, 303] on span "(P) Swatches" at bounding box center [464, 309] width 41 height 13
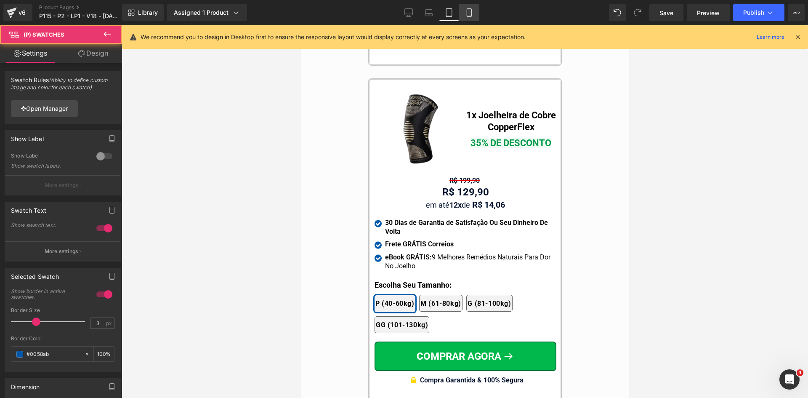
click at [471, 10] on icon at bounding box center [469, 12] width 8 height 8
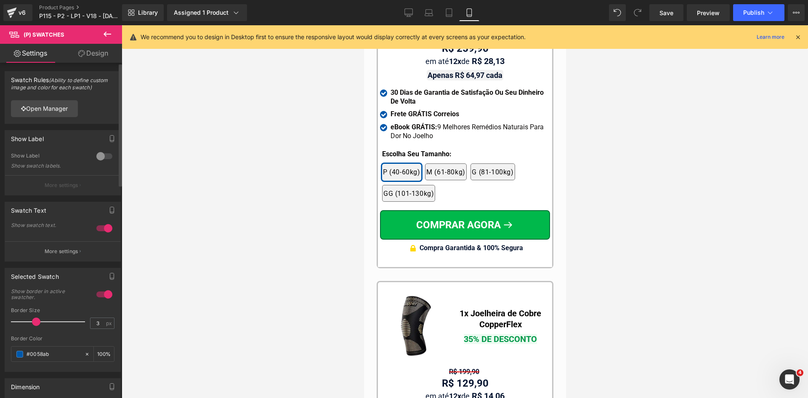
scroll to position [7992, 0]
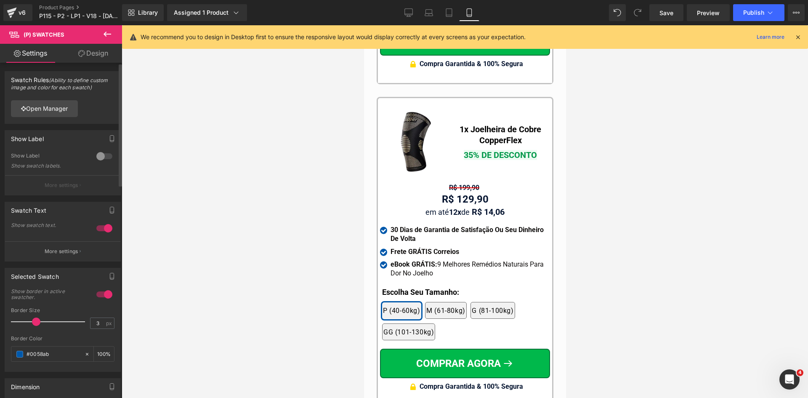
click at [58, 253] on p "More settings" at bounding box center [62, 251] width 34 height 8
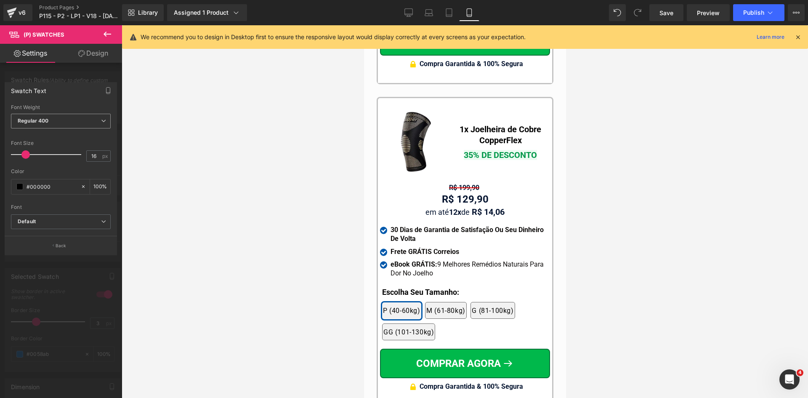
click at [59, 122] on span "Regular 400" at bounding box center [61, 121] width 100 height 15
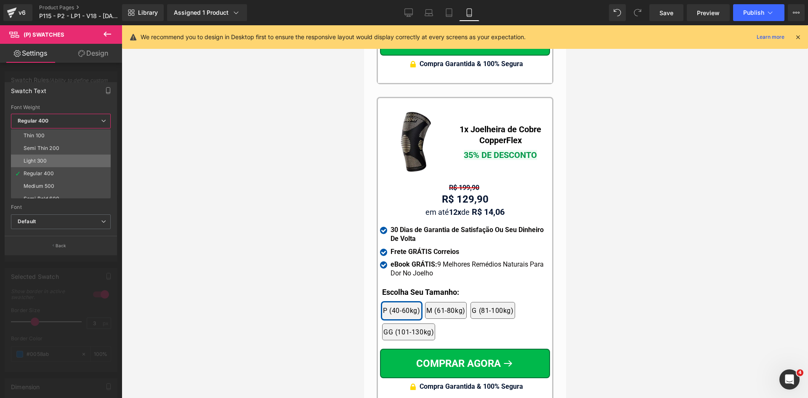
scroll to position [42, 0]
click at [37, 193] on div "Bold 700" at bounding box center [35, 194] width 22 height 6
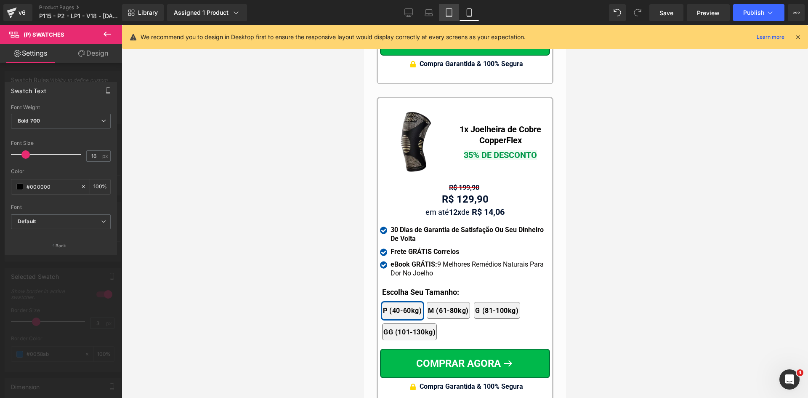
click at [452, 14] on icon at bounding box center [449, 12] width 8 height 8
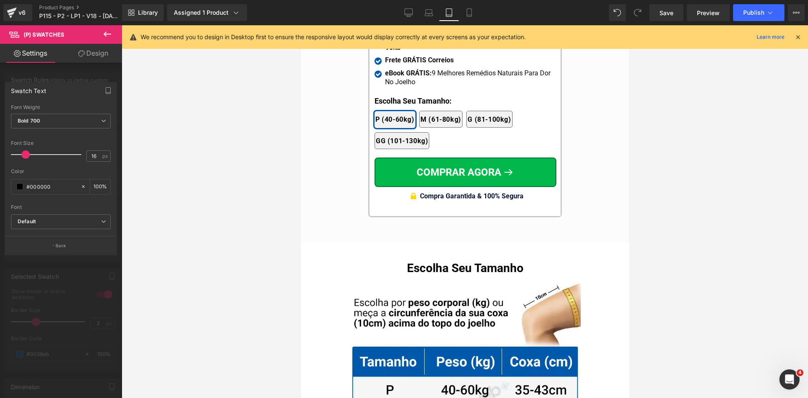
scroll to position [7810, 0]
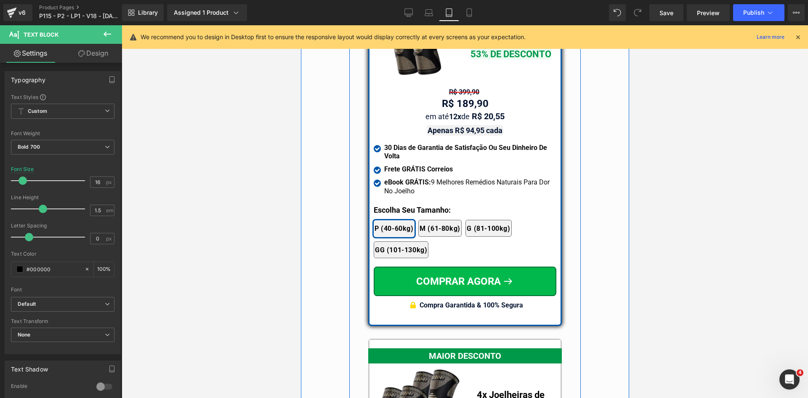
scroll to position [7179, 0]
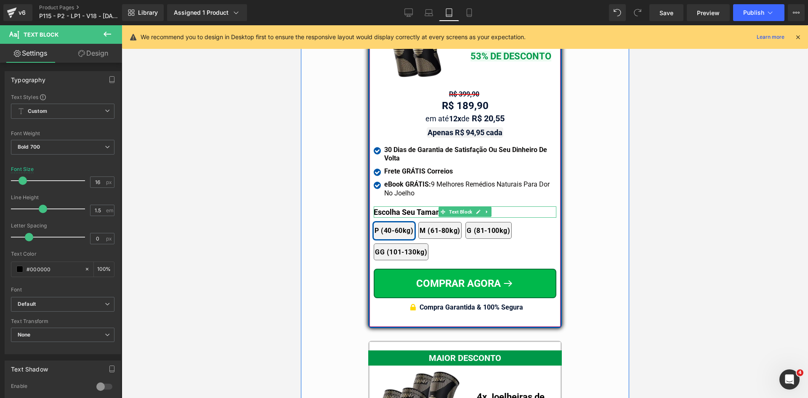
click at [447, 207] on span "Text Block" at bounding box center [460, 212] width 27 height 10
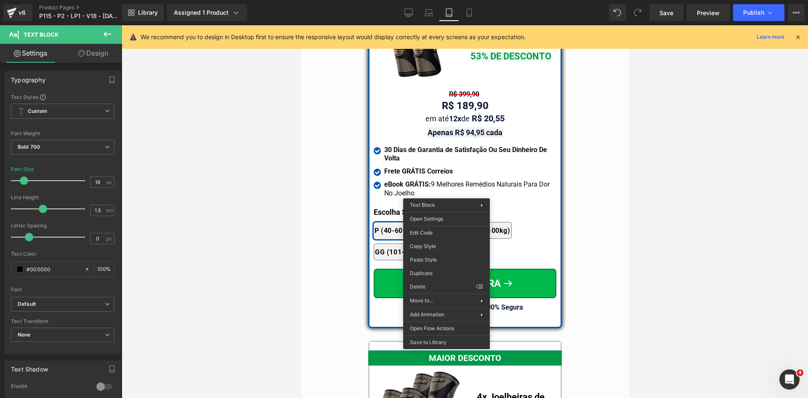
click at [297, 163] on div at bounding box center [465, 211] width 686 height 372
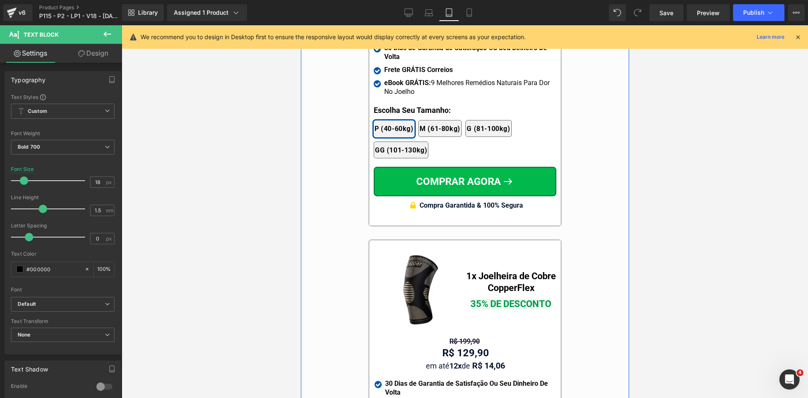
scroll to position [7726, 0]
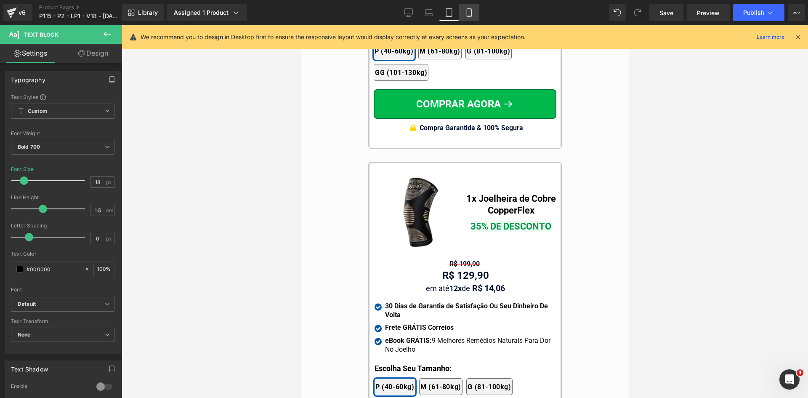
click at [473, 13] on icon at bounding box center [469, 12] width 8 height 8
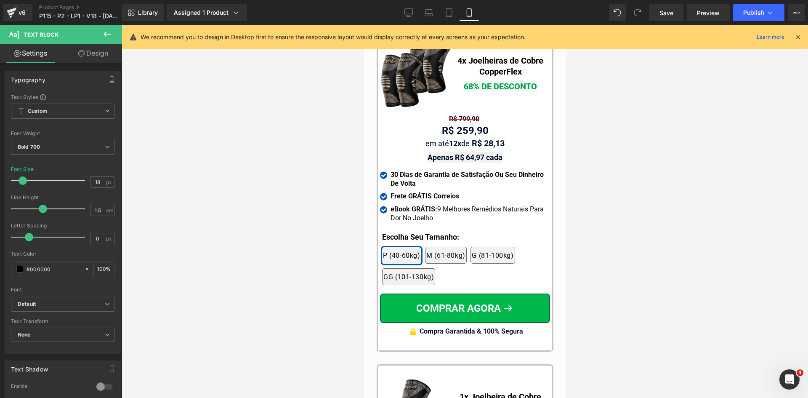
scroll to position [7428, 0]
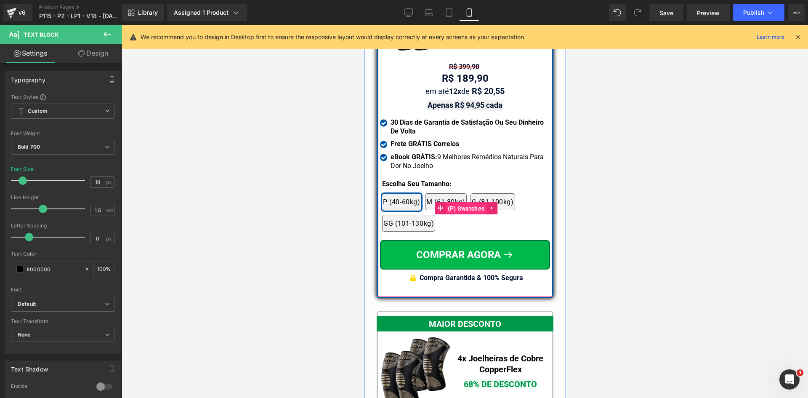
drag, startPoint x: 452, startPoint y: 186, endPoint x: 547, endPoint y: 212, distance: 98.6
click at [452, 202] on span "(P) Swatches" at bounding box center [465, 208] width 41 height 13
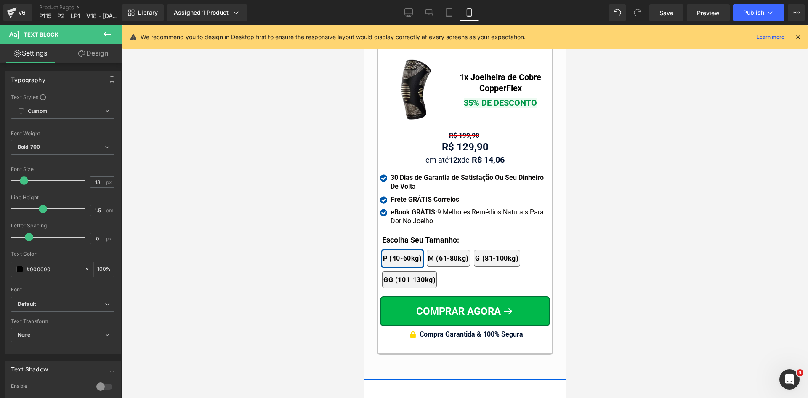
scroll to position [8060, 0]
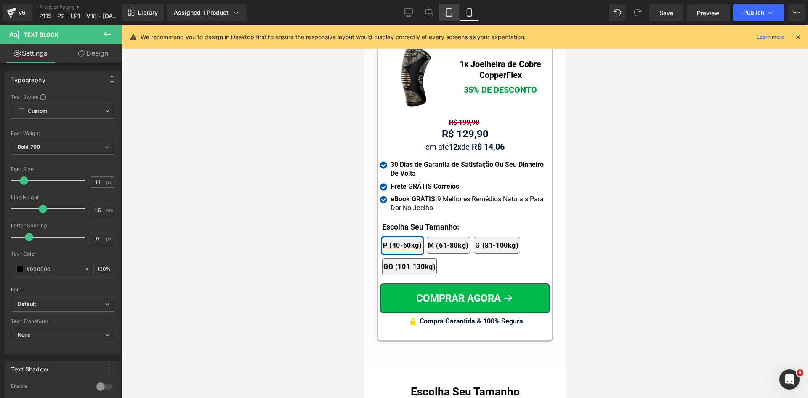
drag, startPoint x: 446, startPoint y: 18, endPoint x: 124, endPoint y: 160, distance: 351.9
click at [446, 18] on link "Tablet" at bounding box center [449, 12] width 20 height 17
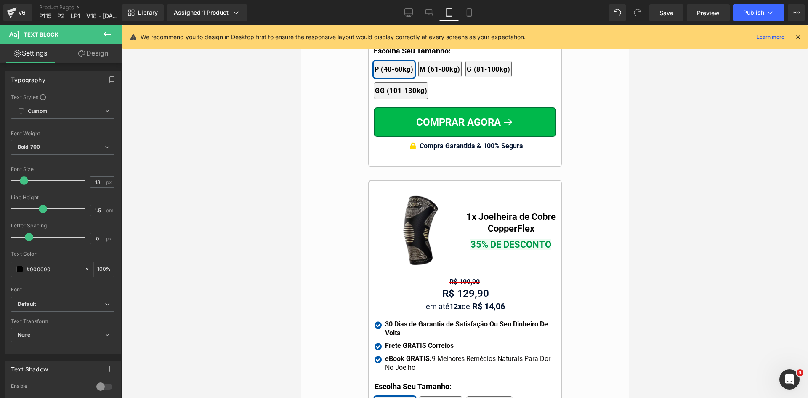
scroll to position [7723, 0]
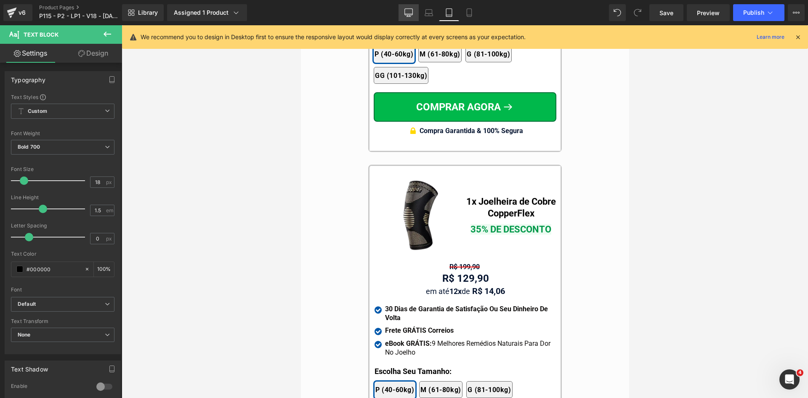
click at [413, 16] on icon at bounding box center [408, 12] width 8 height 8
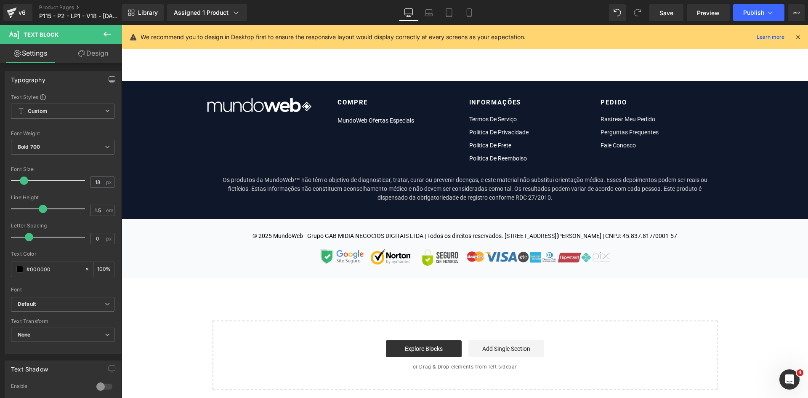
scroll to position [0, 0]
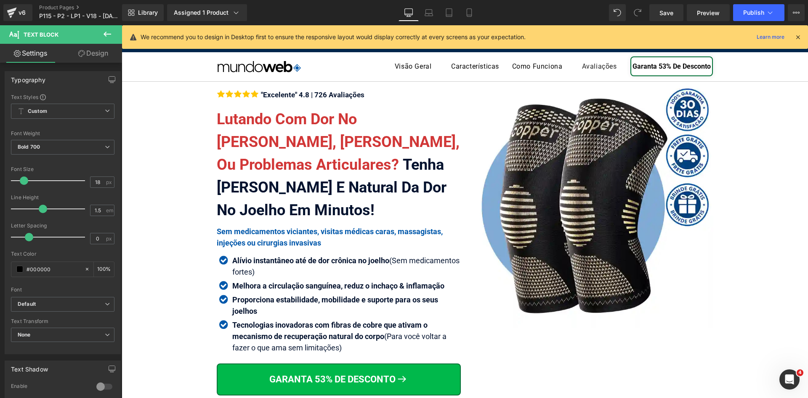
click at [797, 37] on icon at bounding box center [798, 37] width 8 height 8
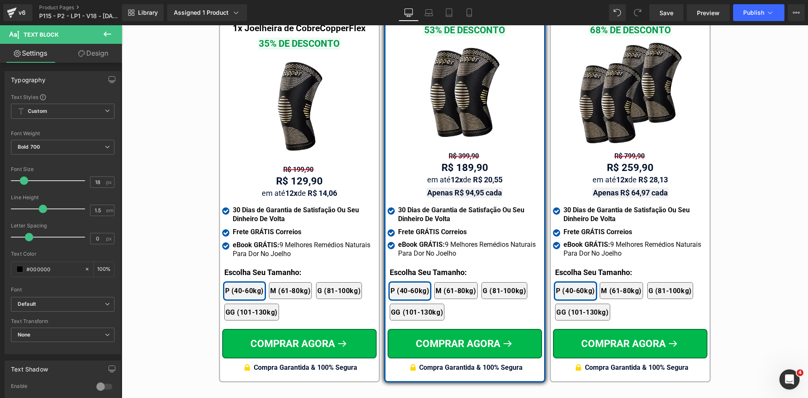
scroll to position [4977, 0]
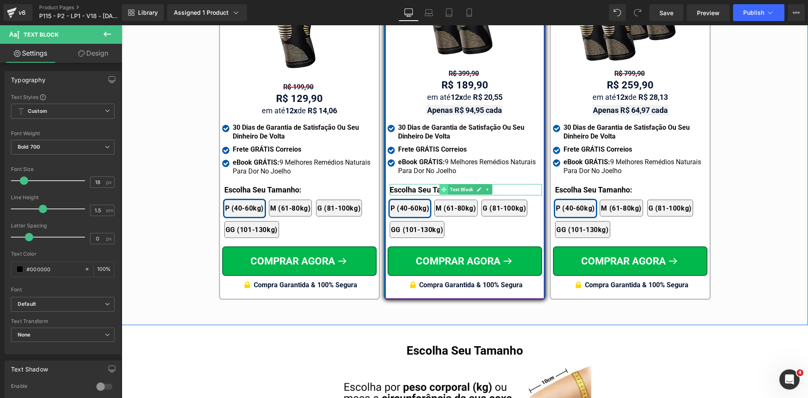
click at [443, 184] on span at bounding box center [443, 189] width 9 height 10
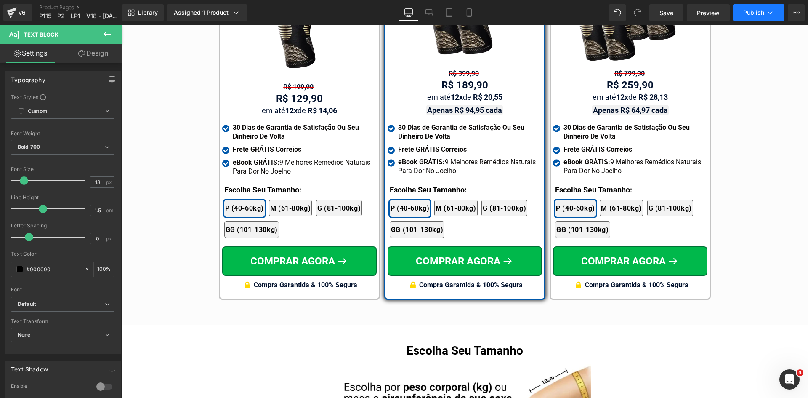
click at [767, 13] on icon at bounding box center [770, 12] width 8 height 8
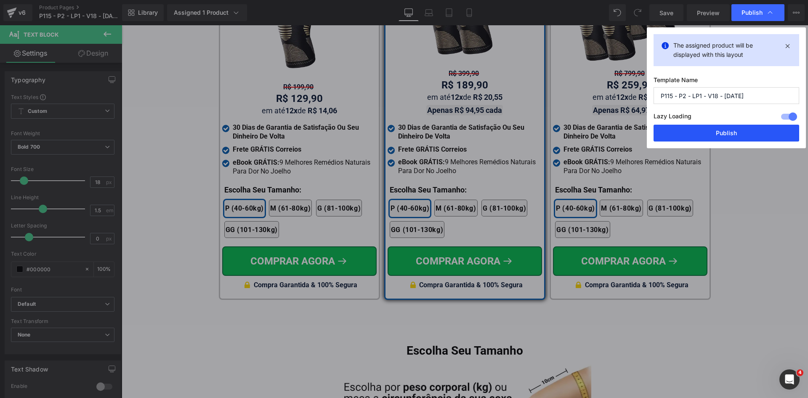
click at [744, 130] on button "Publish" at bounding box center [726, 133] width 146 height 17
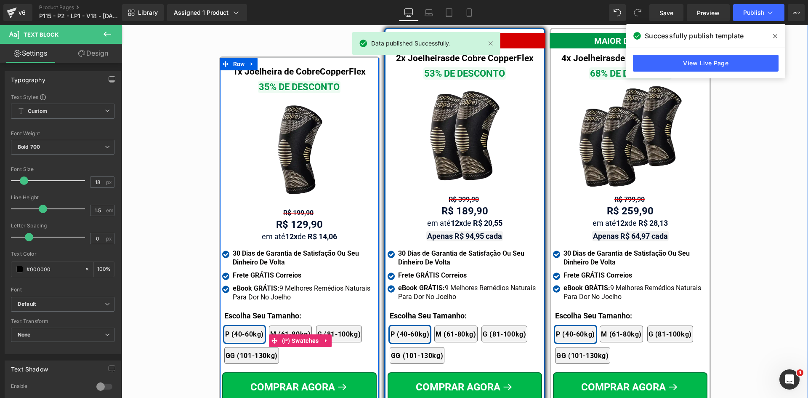
scroll to position [4851, 0]
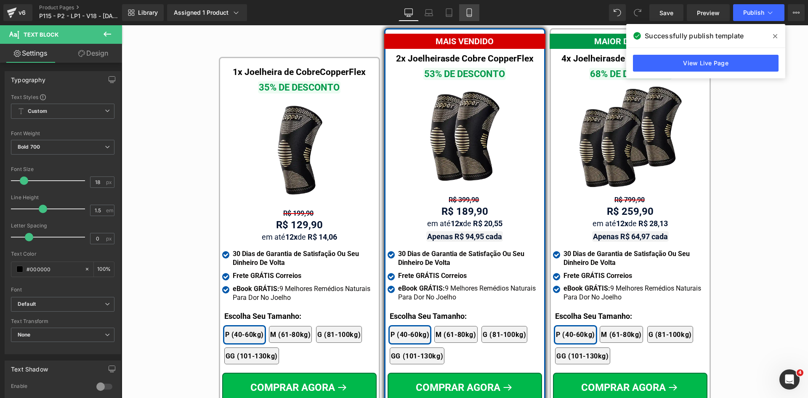
click at [470, 11] on icon at bounding box center [469, 12] width 8 height 8
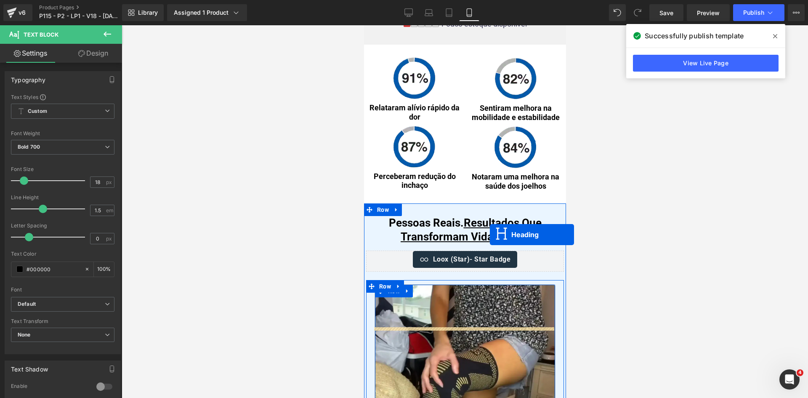
scroll to position [4742, 0]
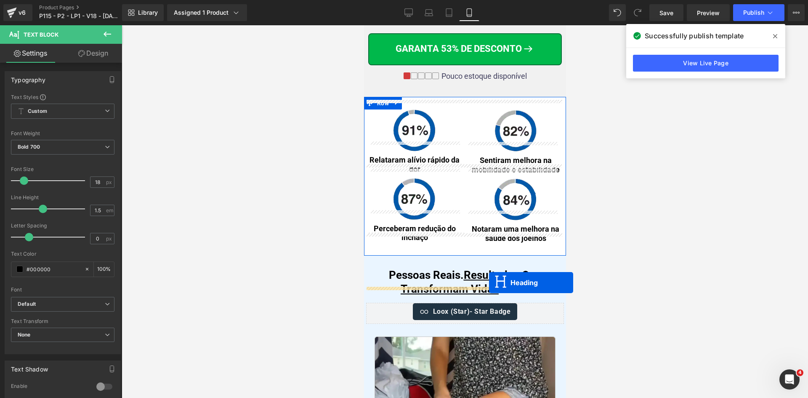
drag, startPoint x: 462, startPoint y: 302, endPoint x: 1080, endPoint y: 27, distance: 676.3
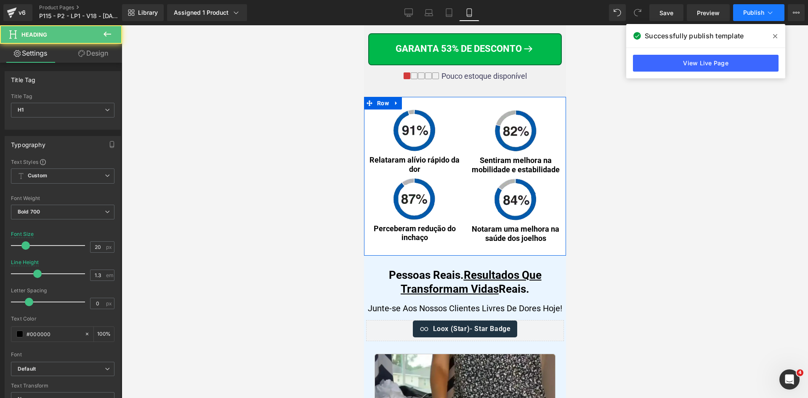
click at [761, 17] on button "Publish" at bounding box center [758, 12] width 51 height 17
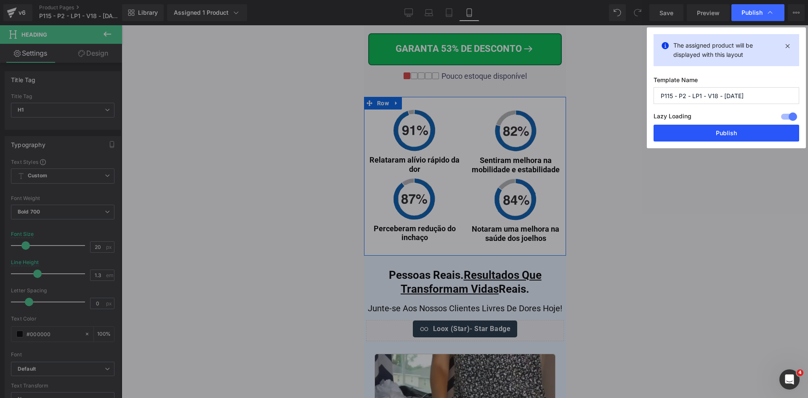
click at [741, 139] on button "Publish" at bounding box center [726, 133] width 146 height 17
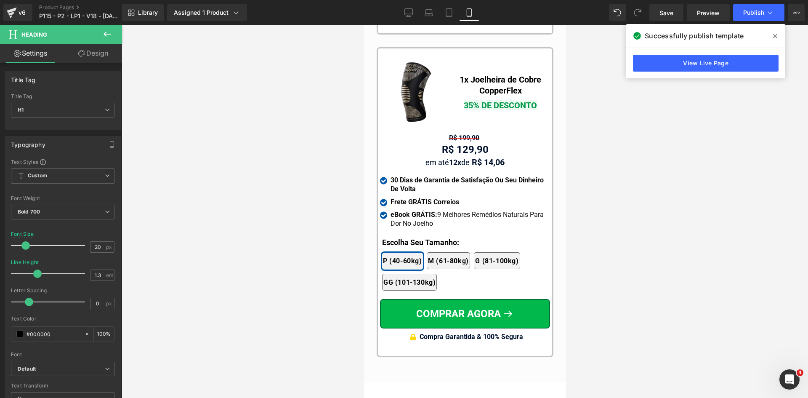
scroll to position [8049, 0]
